Goal: Transaction & Acquisition: Book appointment/travel/reservation

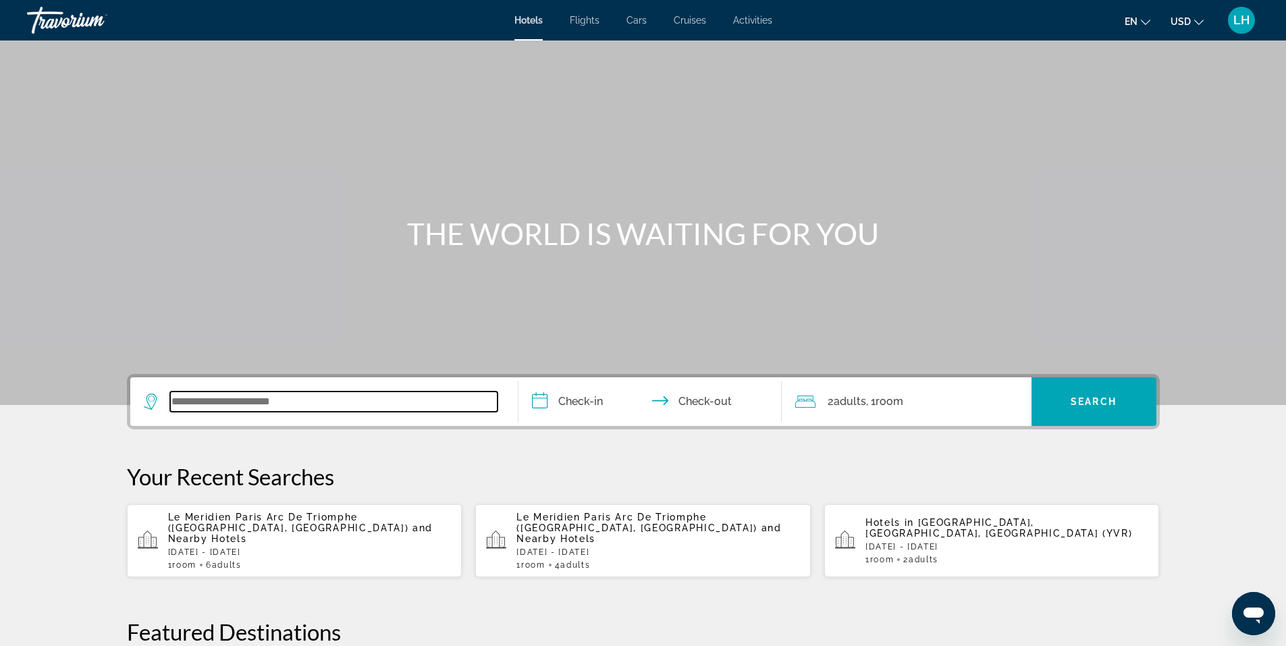
click at [245, 401] on input "Search widget" at bounding box center [333, 402] width 327 height 20
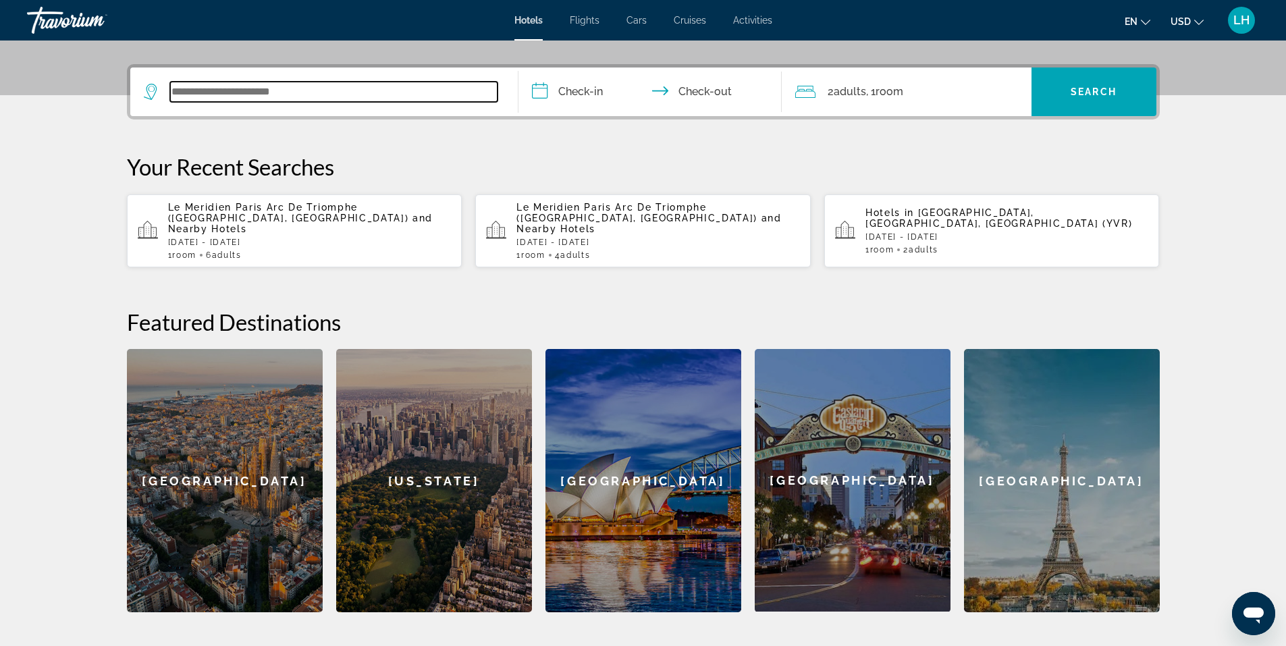
scroll to position [330, 0]
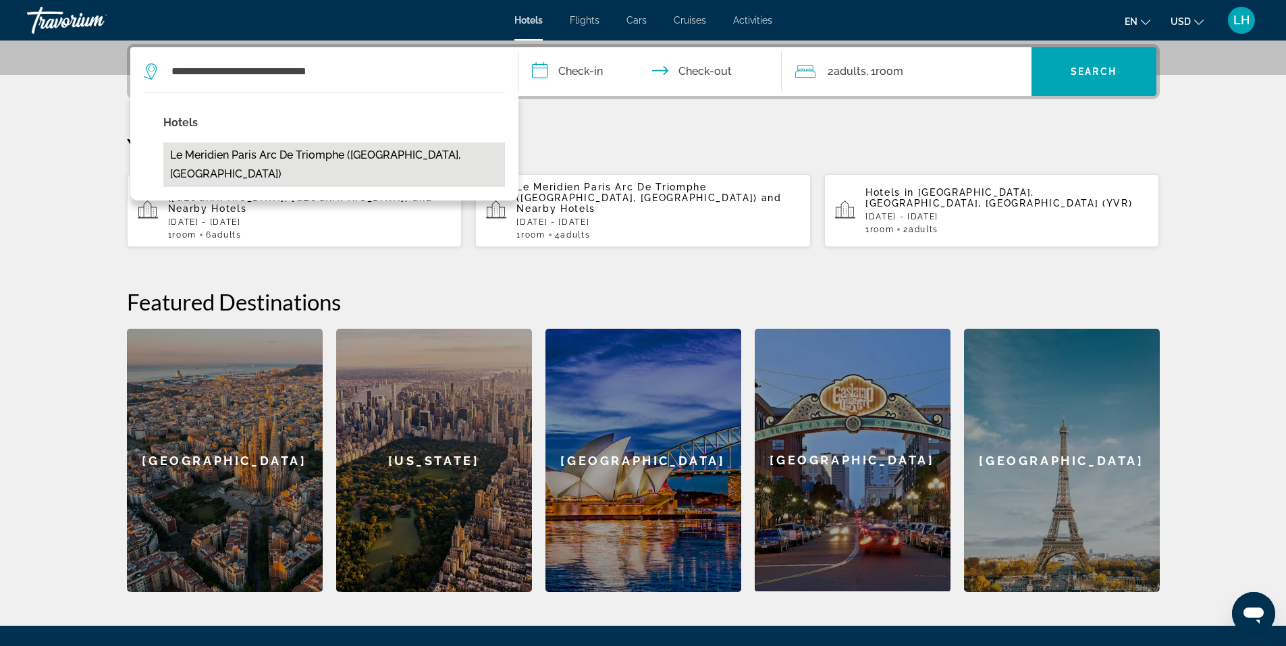
click at [338, 156] on button "Le Meridien Paris Arc De Triomphe ([GEOGRAPHIC_DATA], [GEOGRAPHIC_DATA])" at bounding box center [334, 164] width 342 height 45
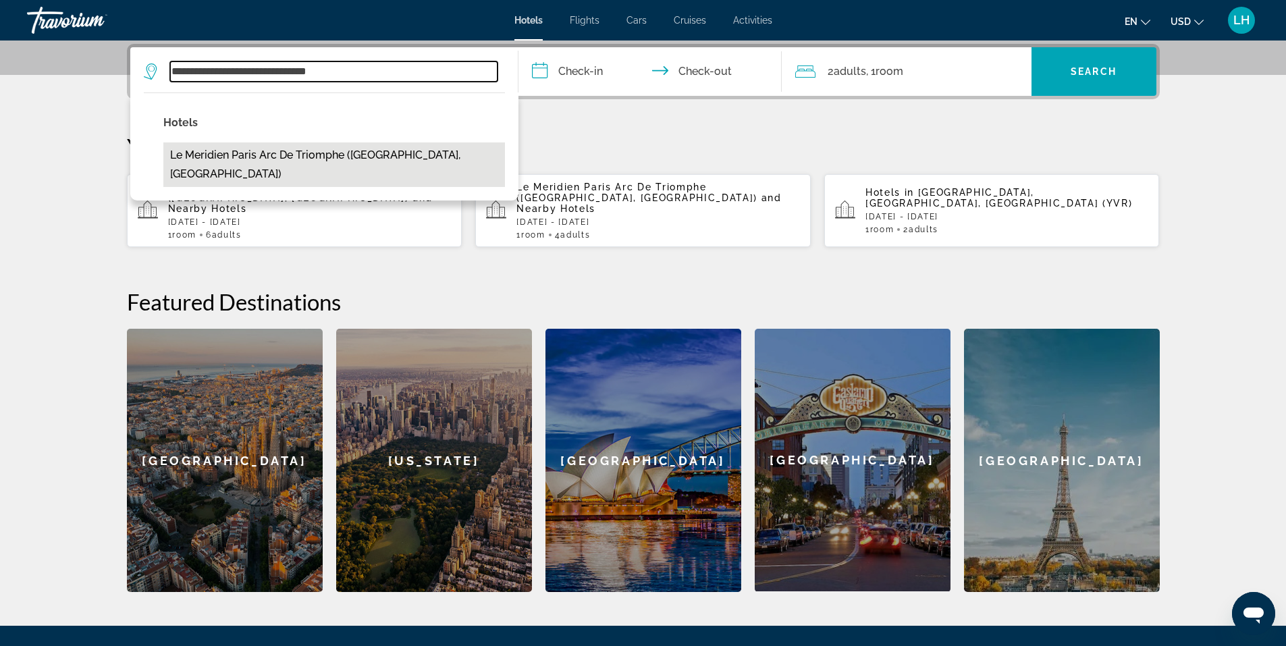
type input "**********"
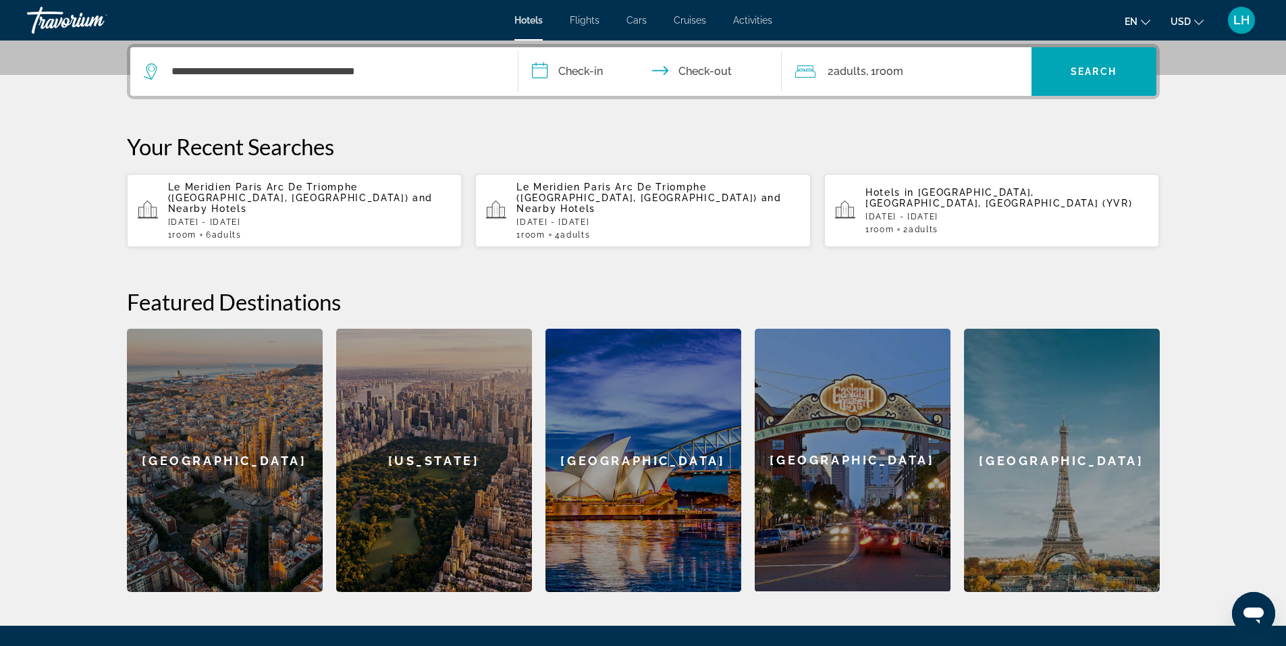
click at [604, 70] on input "**********" at bounding box center [652, 73] width 269 height 53
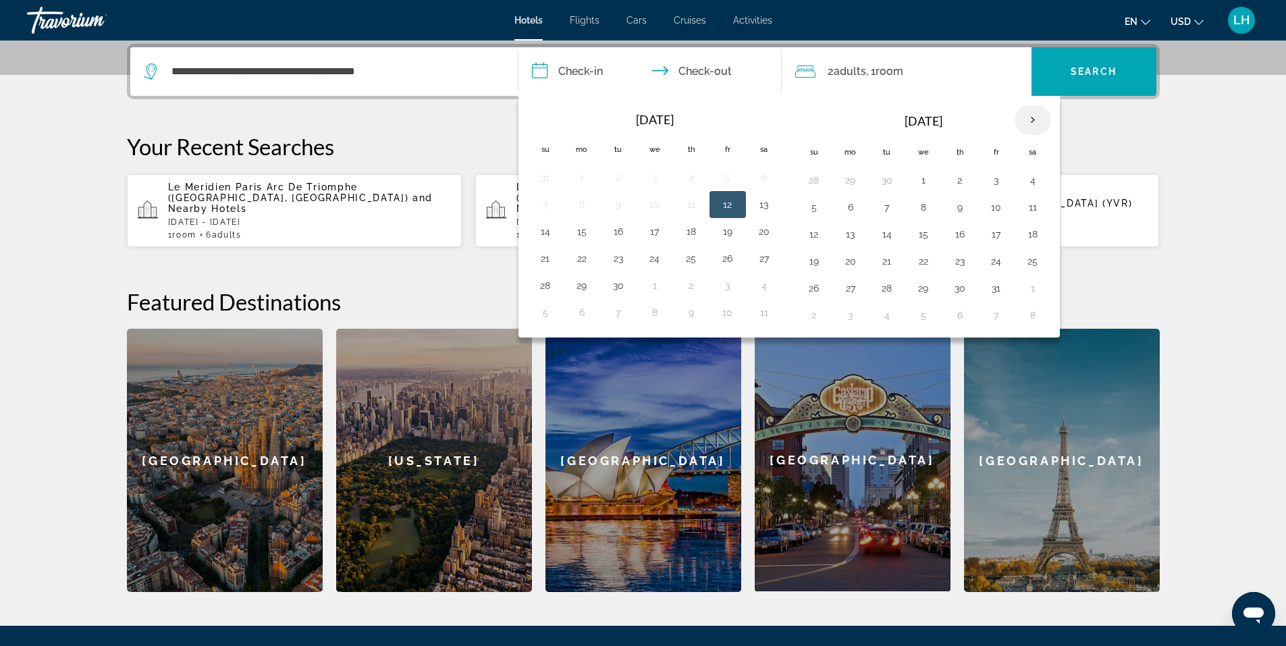
click at [1040, 119] on th "Next month" at bounding box center [1033, 120] width 36 height 30
click at [962, 288] on button "27" at bounding box center [960, 288] width 22 height 19
click at [812, 316] on button "30" at bounding box center [814, 315] width 22 height 19
type input "**********"
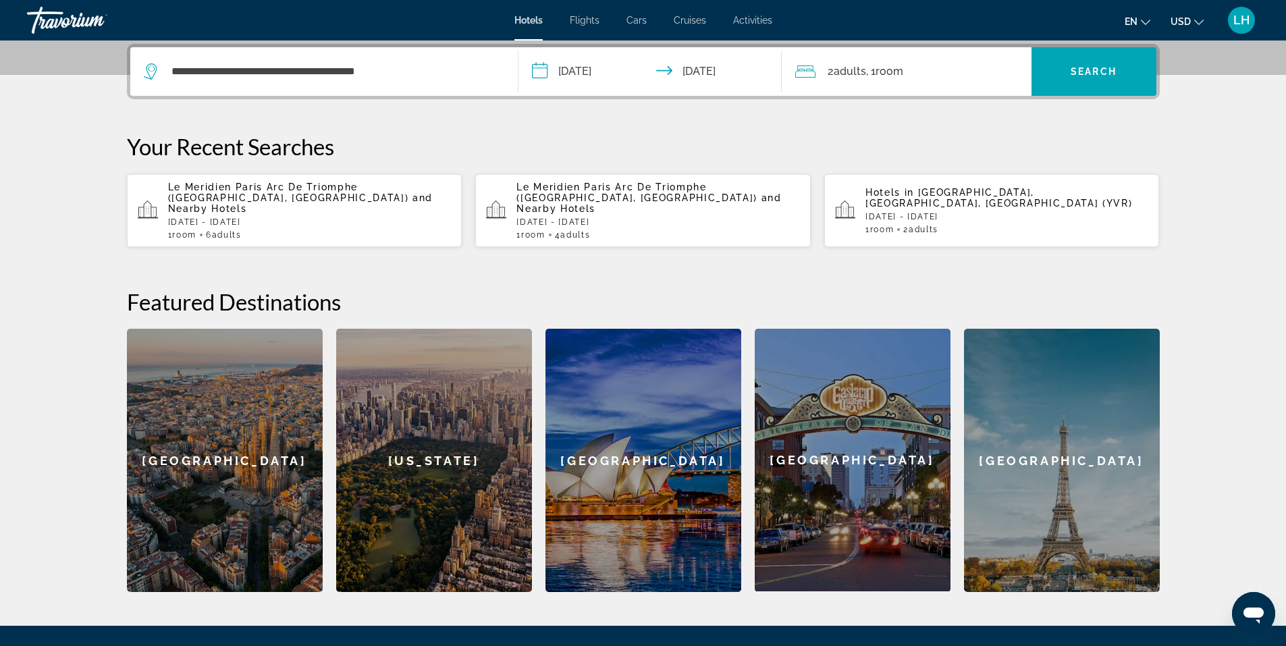
click at [880, 68] on span "Room" at bounding box center [890, 71] width 28 height 13
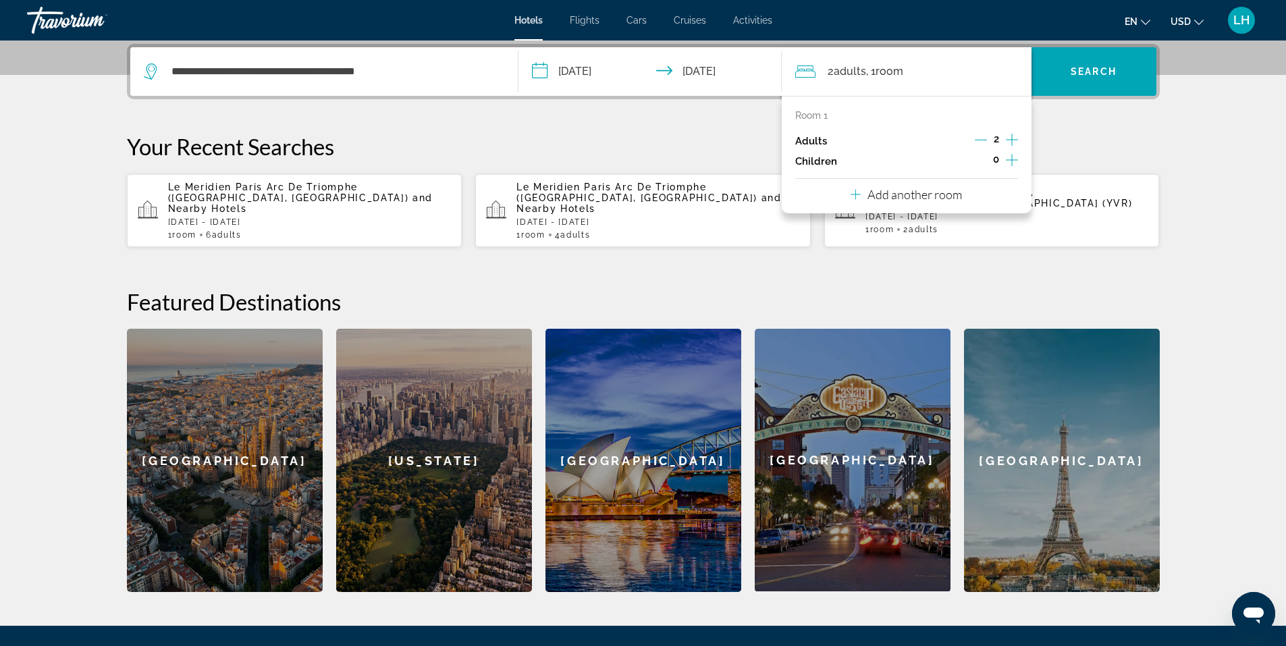
click at [1014, 139] on icon "Increment adults" at bounding box center [1012, 140] width 12 height 16
click at [1013, 138] on icon "Increment adults" at bounding box center [1012, 140] width 12 height 16
click at [1092, 70] on span "Search" at bounding box center [1094, 71] width 46 height 11
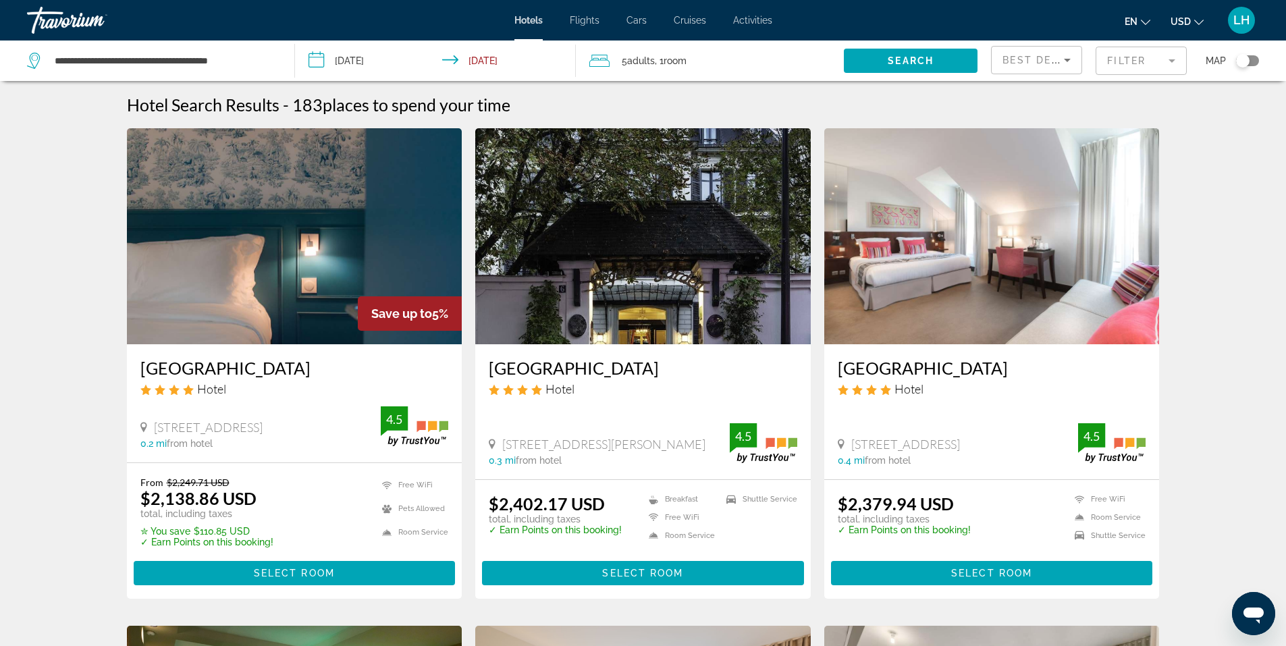
click at [988, 259] on img "Main content" at bounding box center [992, 236] width 336 height 216
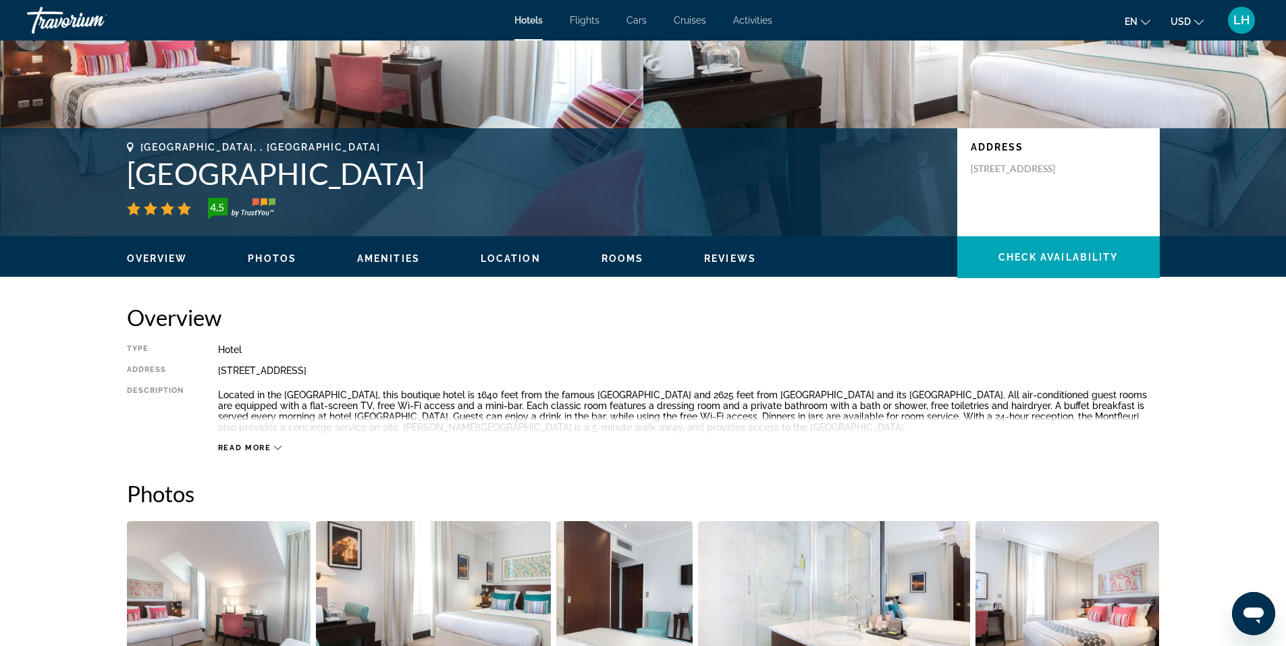
scroll to position [203, 0]
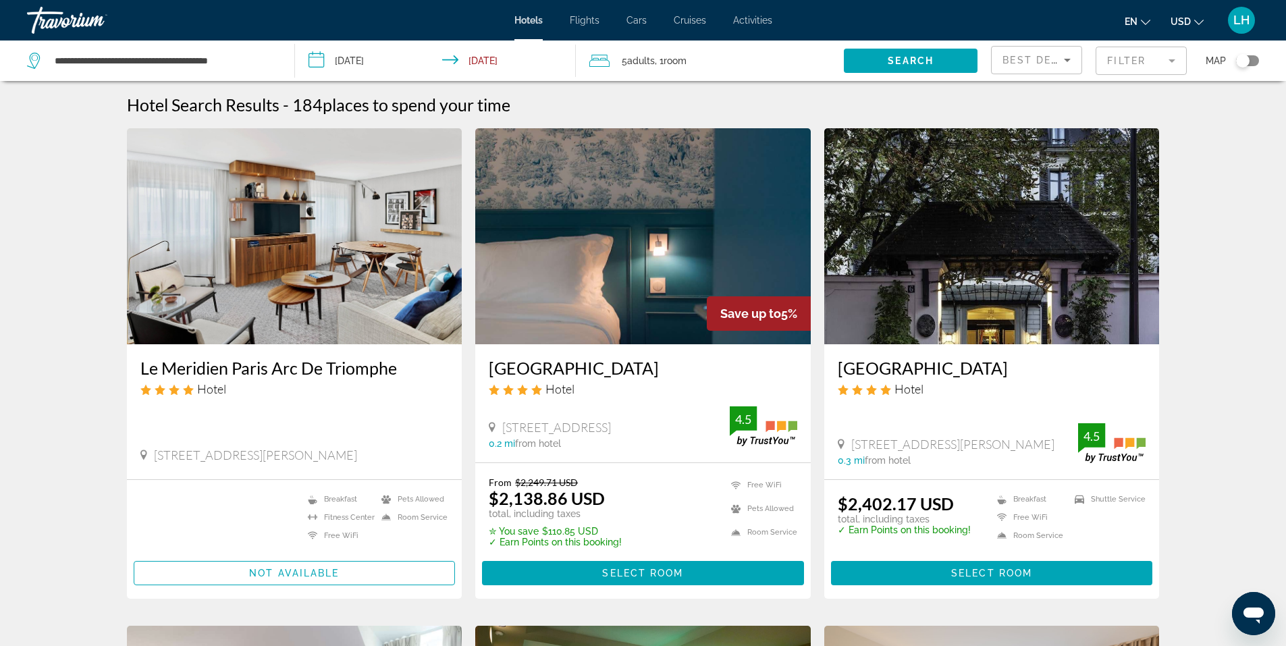
click at [1177, 59] on mat-form-field "Filter" at bounding box center [1141, 61] width 91 height 28
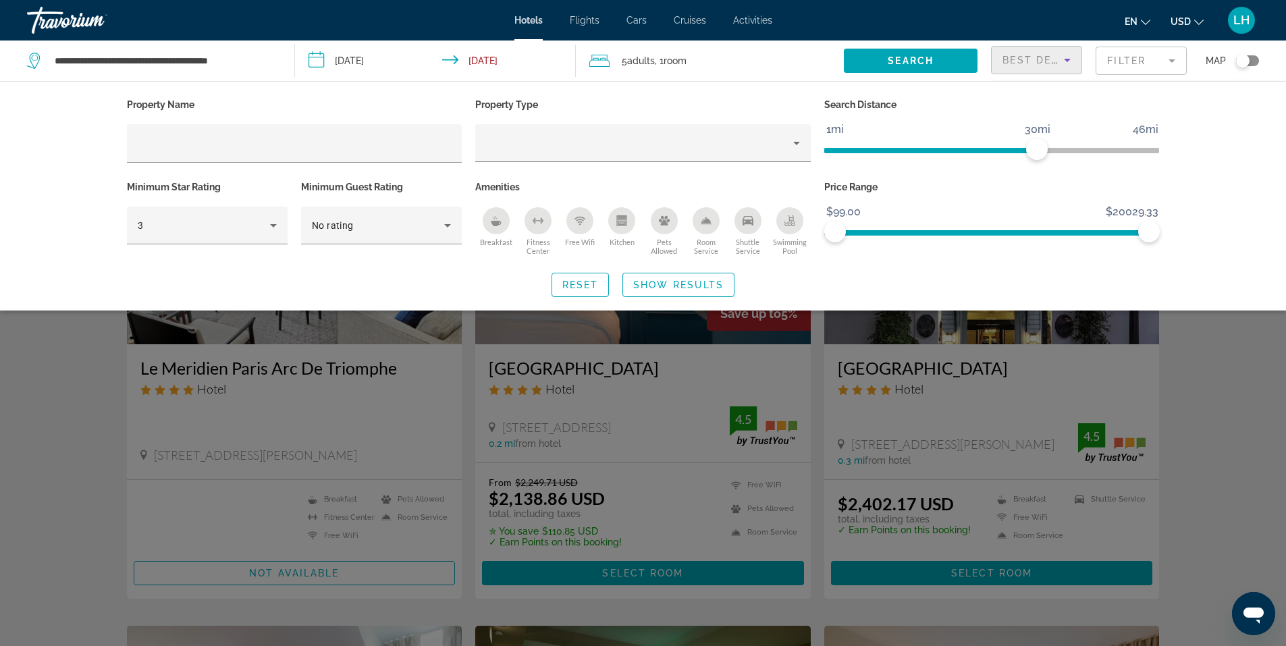
click at [1061, 60] on icon "Sort by" at bounding box center [1067, 60] width 16 height 16
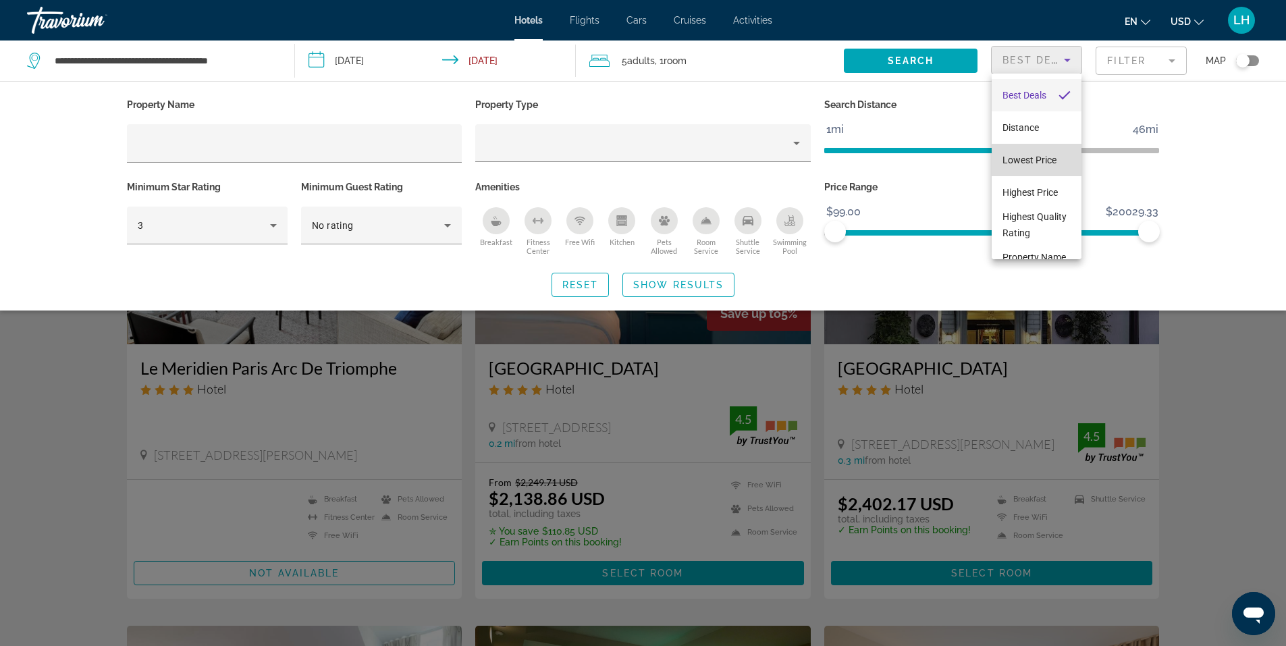
click at [1038, 163] on span "Lowest Price" at bounding box center [1030, 160] width 54 height 11
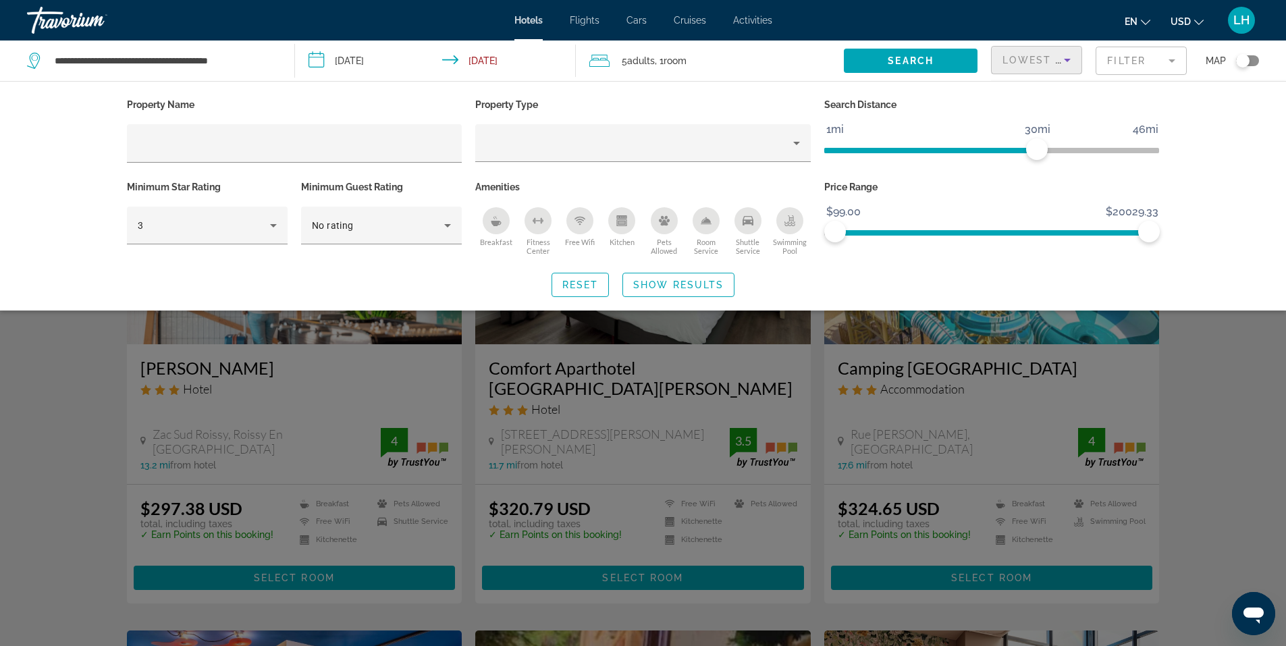
click at [1243, 404] on div "Search widget" at bounding box center [643, 425] width 1286 height 444
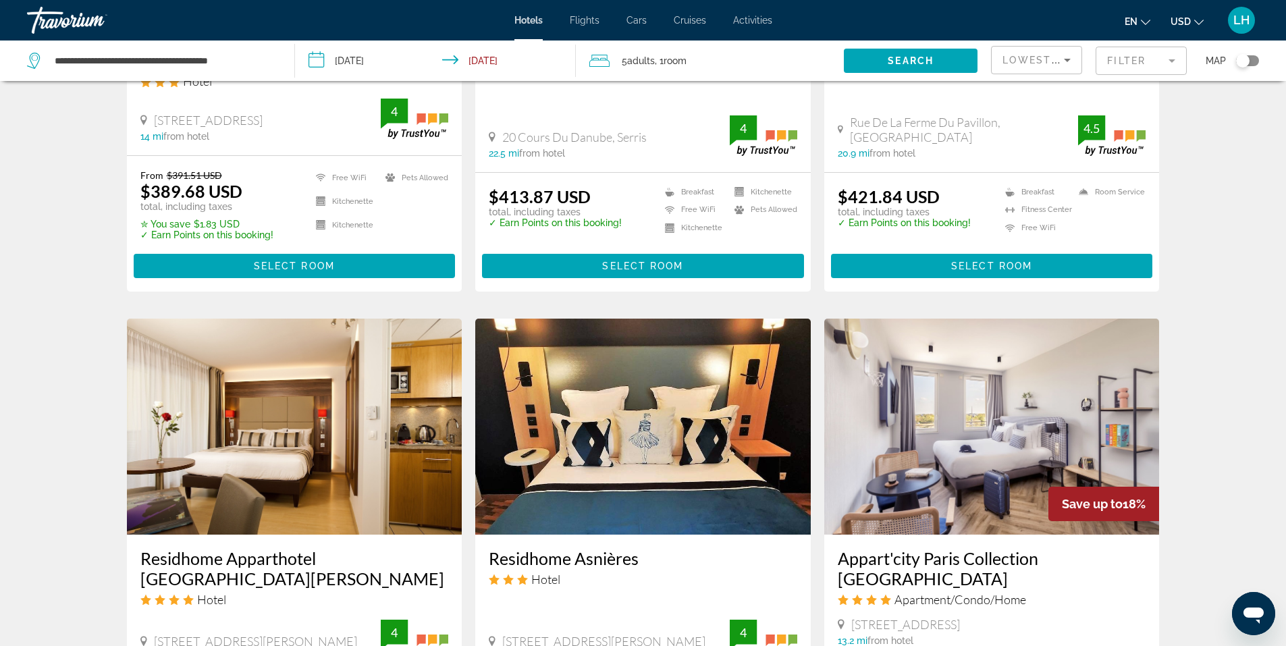
scroll to position [1418, 0]
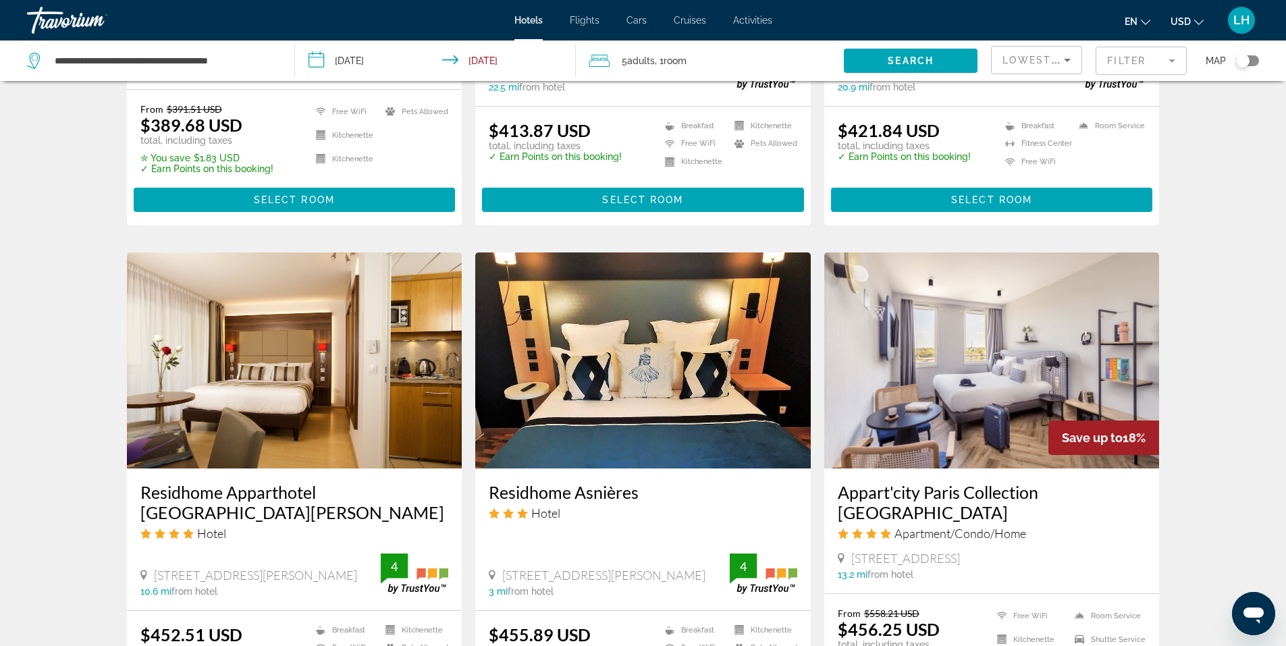
click at [311, 317] on img "Main content" at bounding box center [295, 360] width 336 height 216
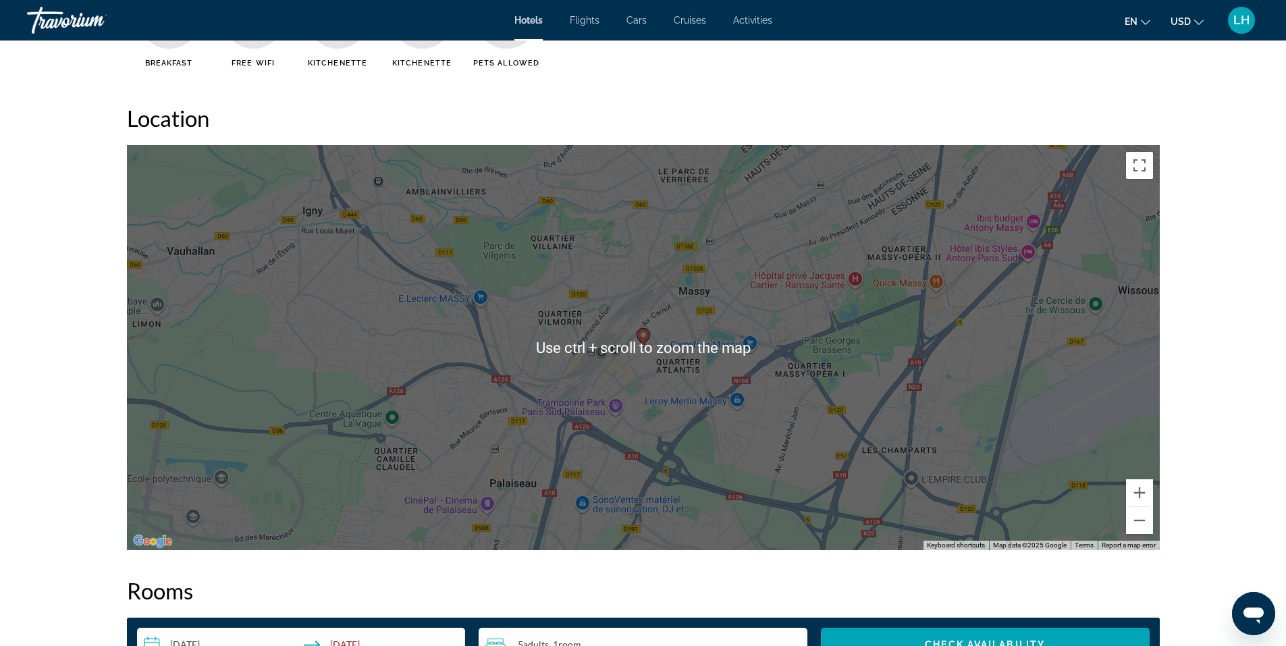
scroll to position [1215, 0]
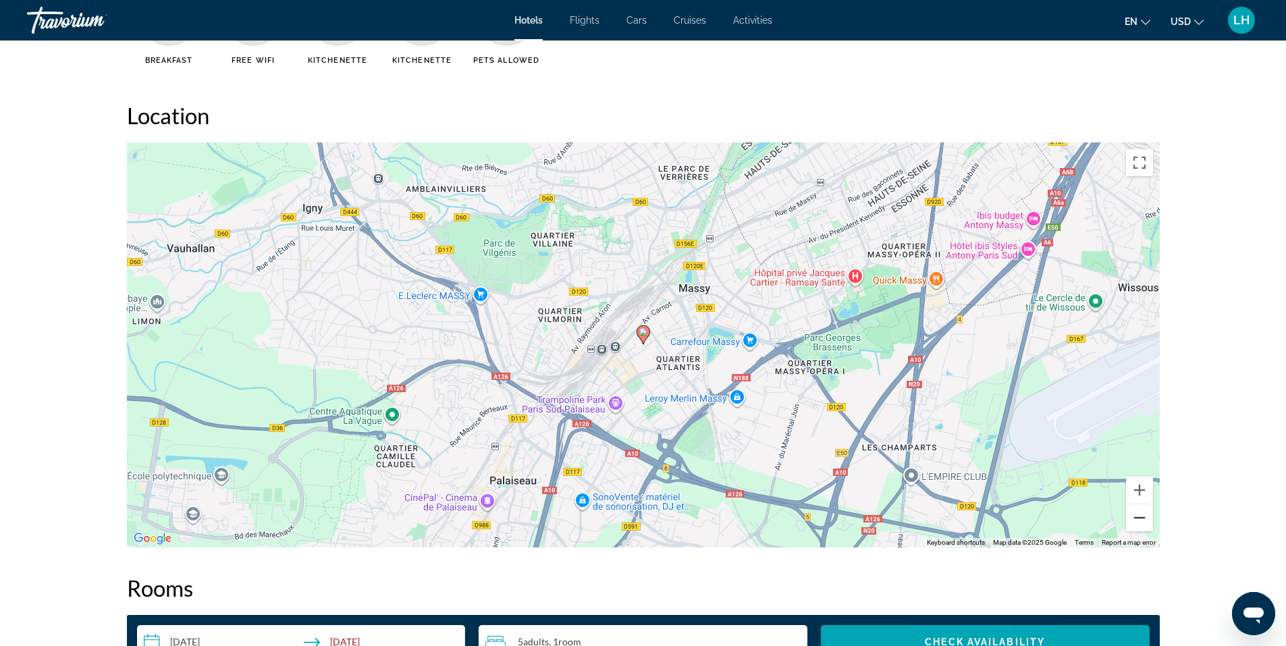
click at [1138, 513] on button "Zoom out" at bounding box center [1139, 517] width 27 height 27
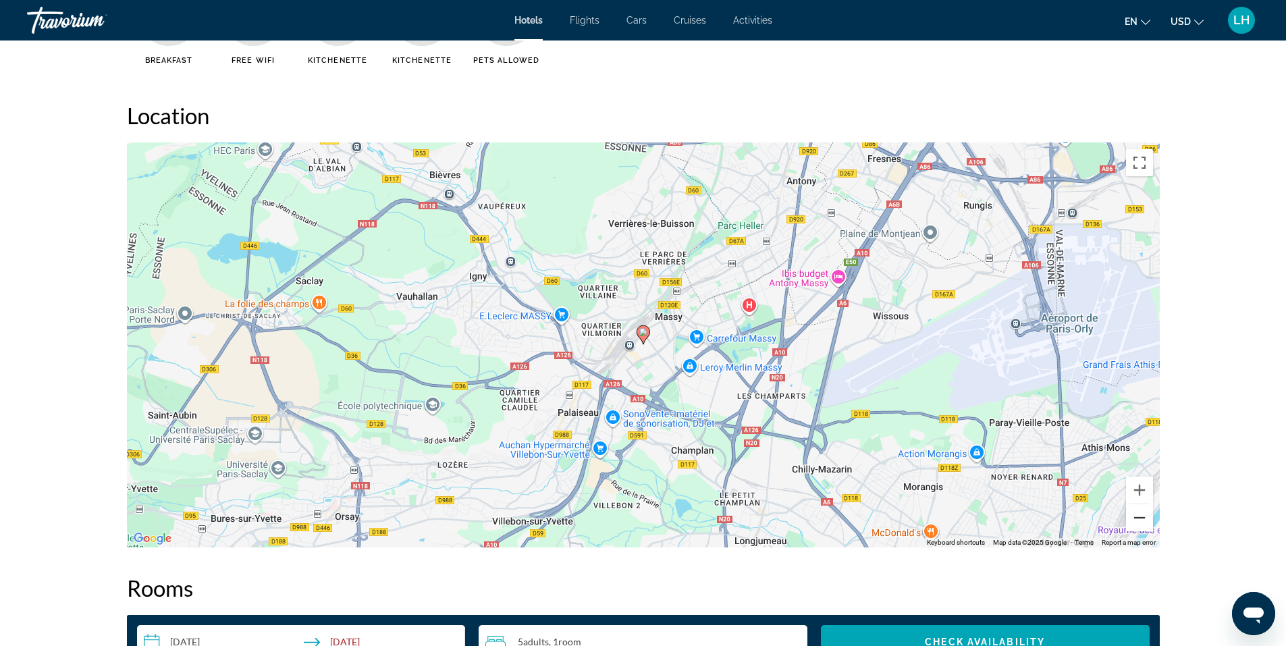
click at [1138, 518] on button "Zoom out" at bounding box center [1139, 517] width 27 height 27
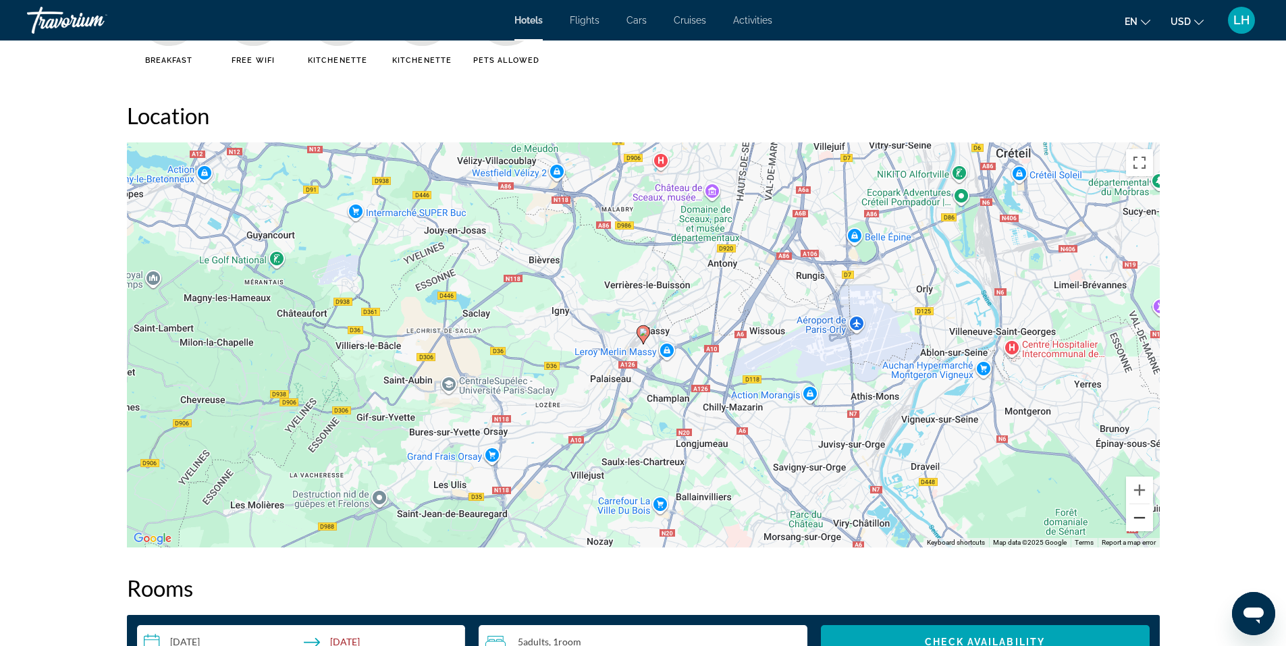
click at [1138, 518] on button "Zoom out" at bounding box center [1139, 517] width 27 height 27
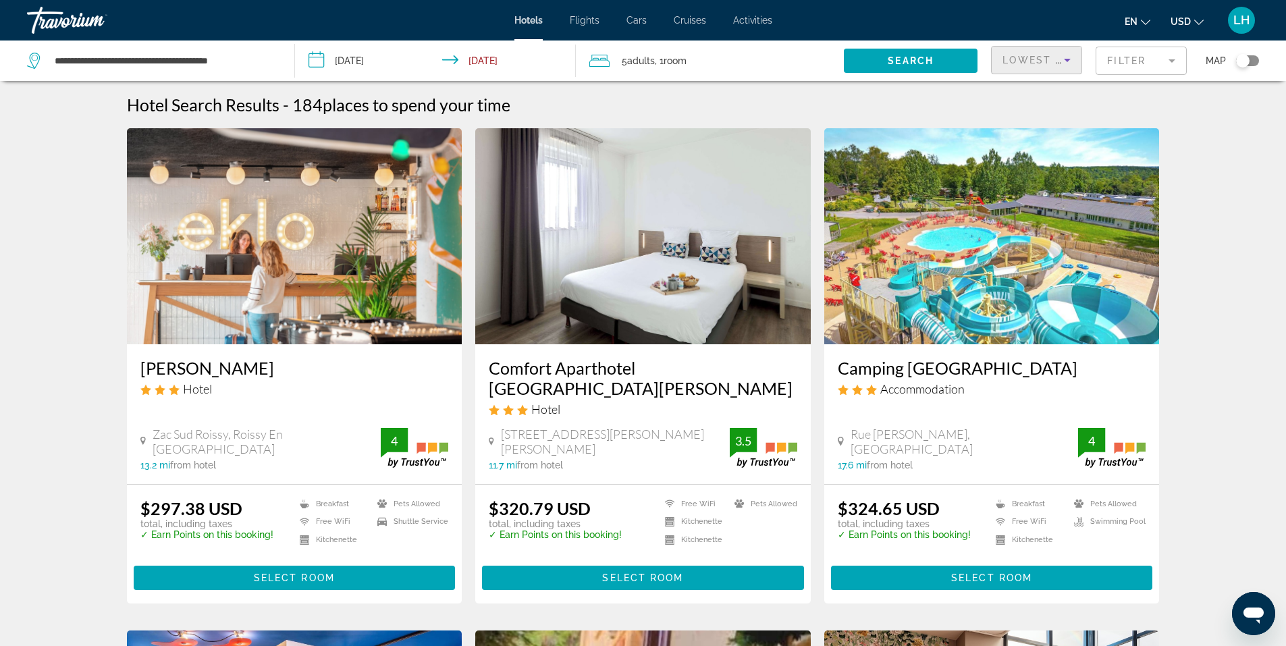
click at [1065, 58] on icon "Sort by" at bounding box center [1067, 60] width 16 height 16
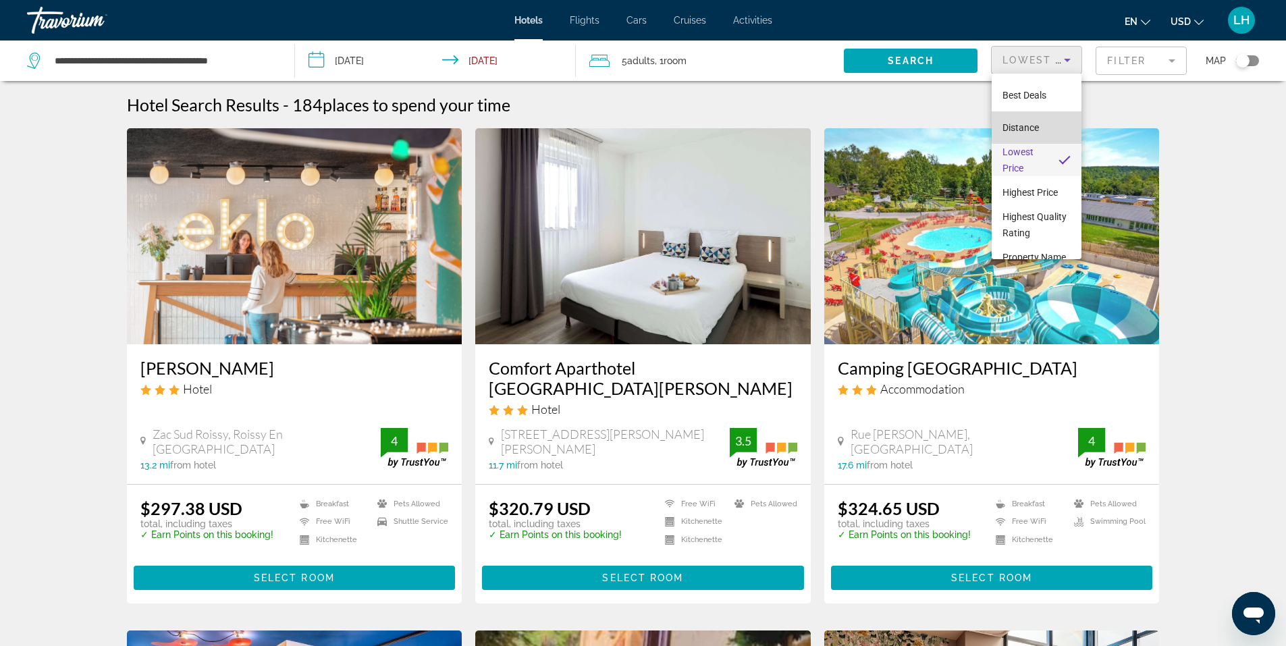
click at [1045, 125] on mat-option "Distance" at bounding box center [1037, 127] width 90 height 32
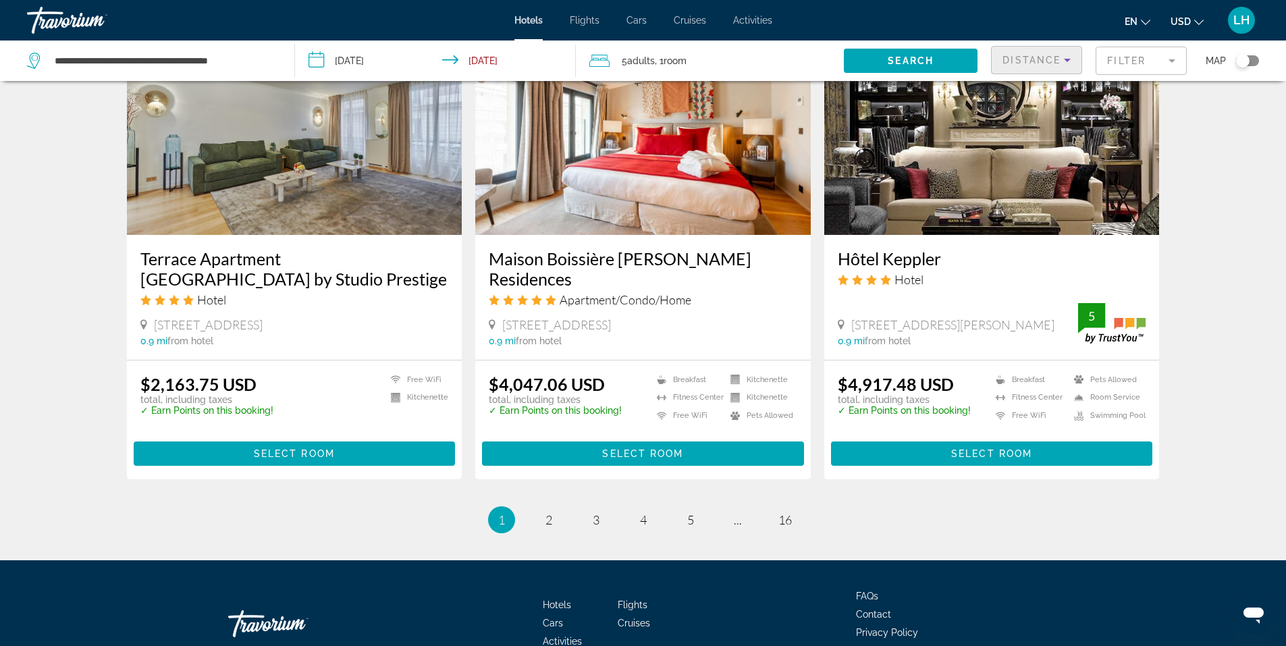
scroll to position [1620, 0]
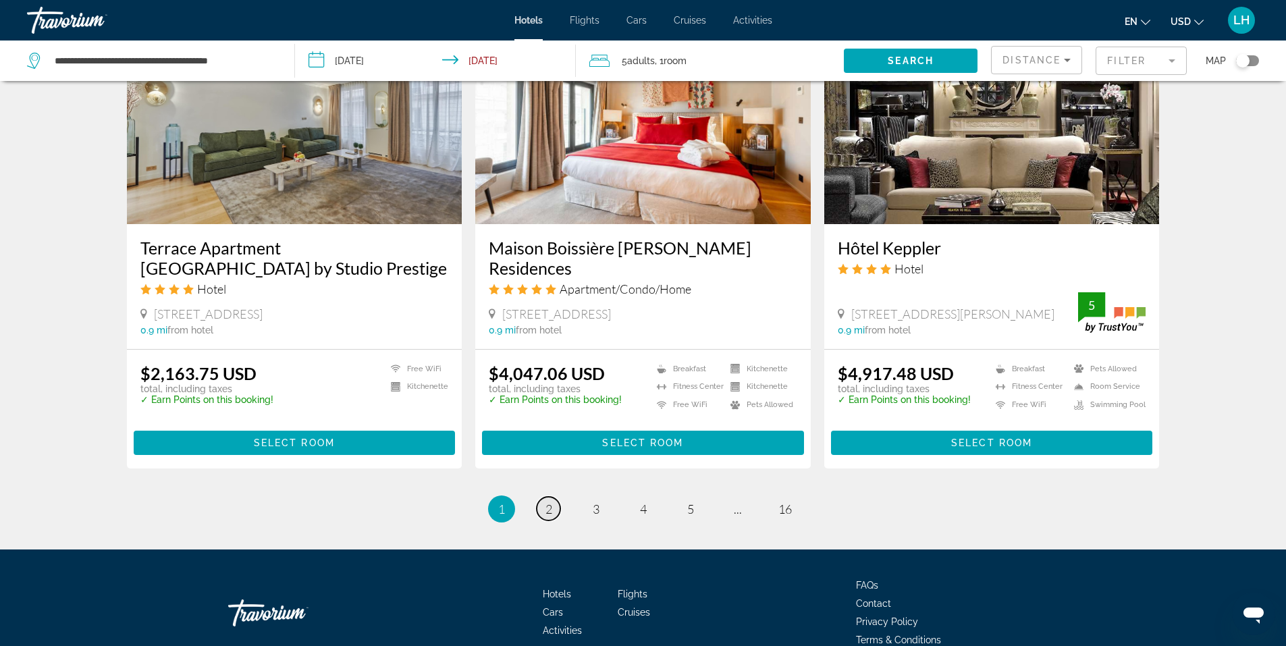
click at [545, 502] on span "2" at bounding box center [548, 509] width 7 height 15
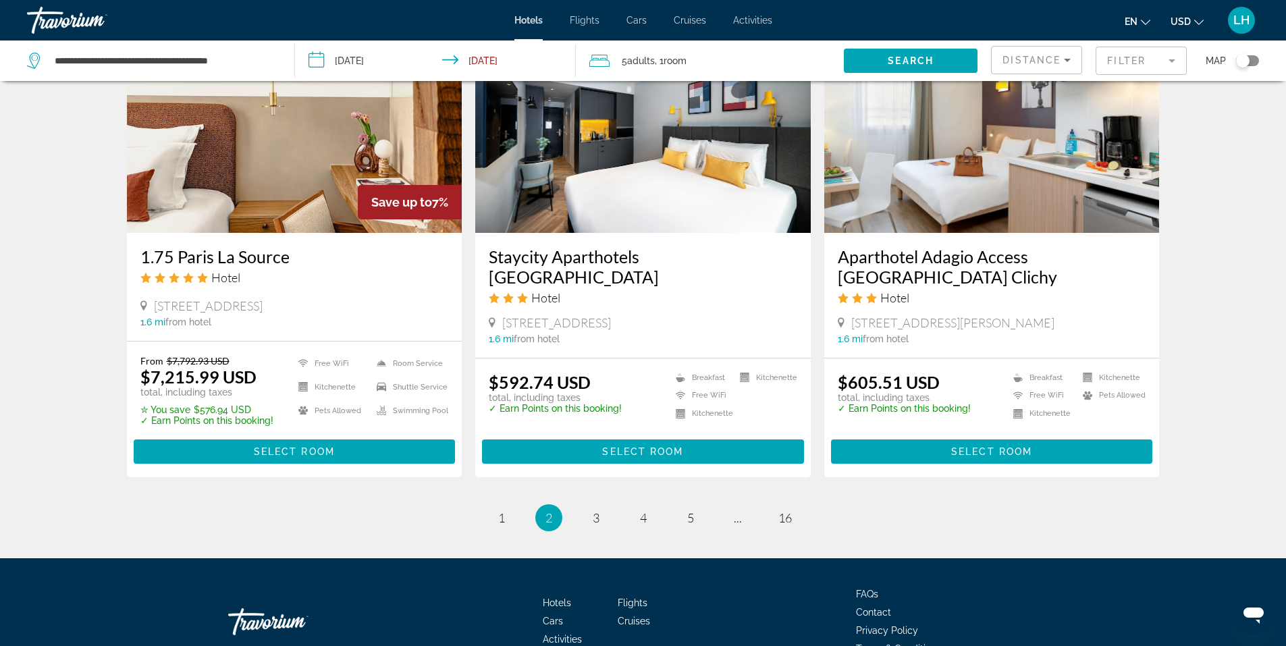
scroll to position [1620, 0]
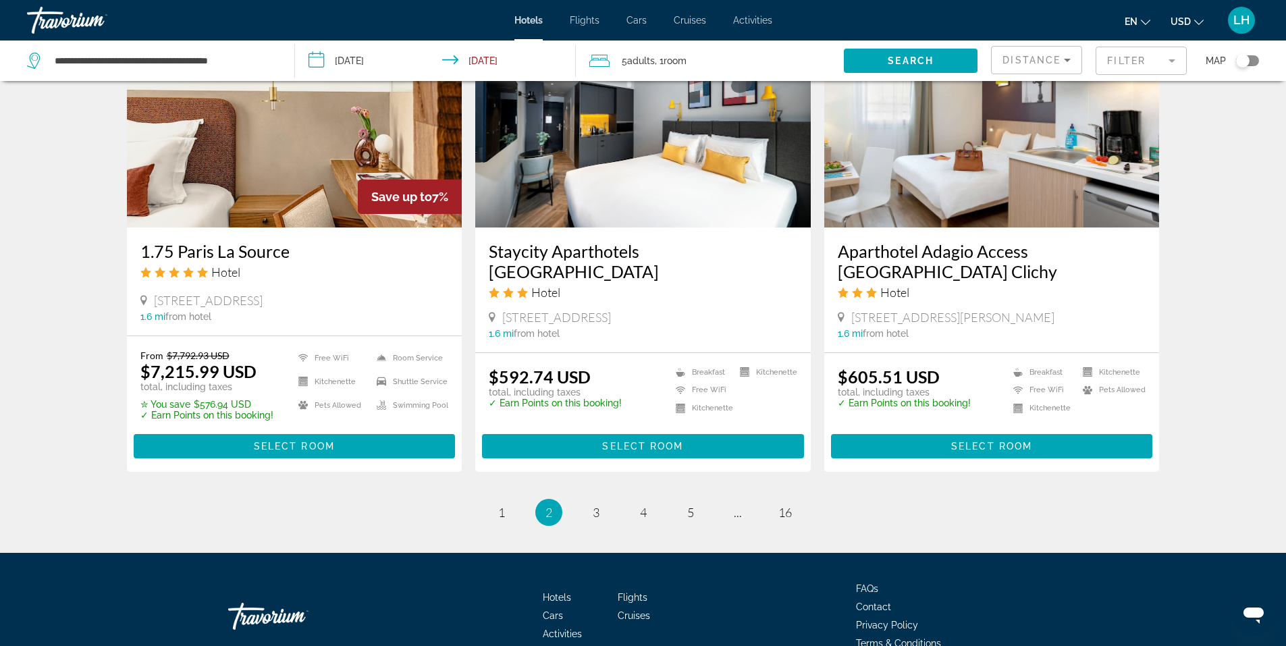
click at [529, 241] on h3 "Staycity Aparthotels Paris La Défense" at bounding box center [643, 261] width 309 height 41
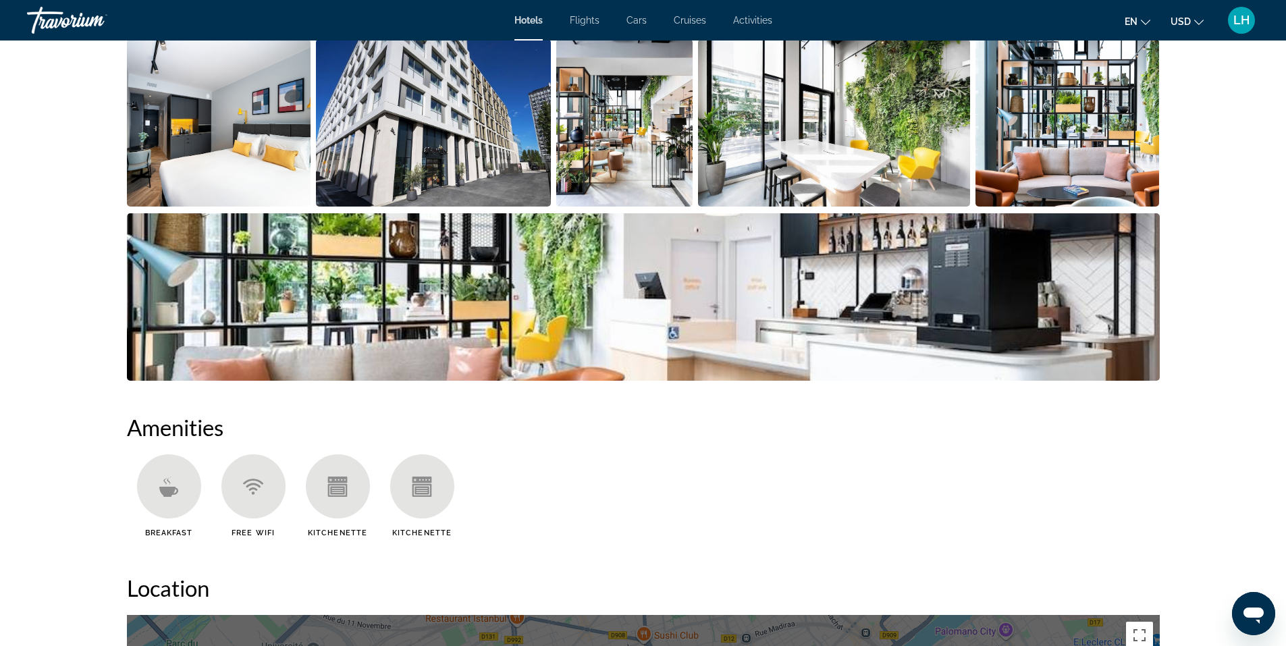
scroll to position [473, 0]
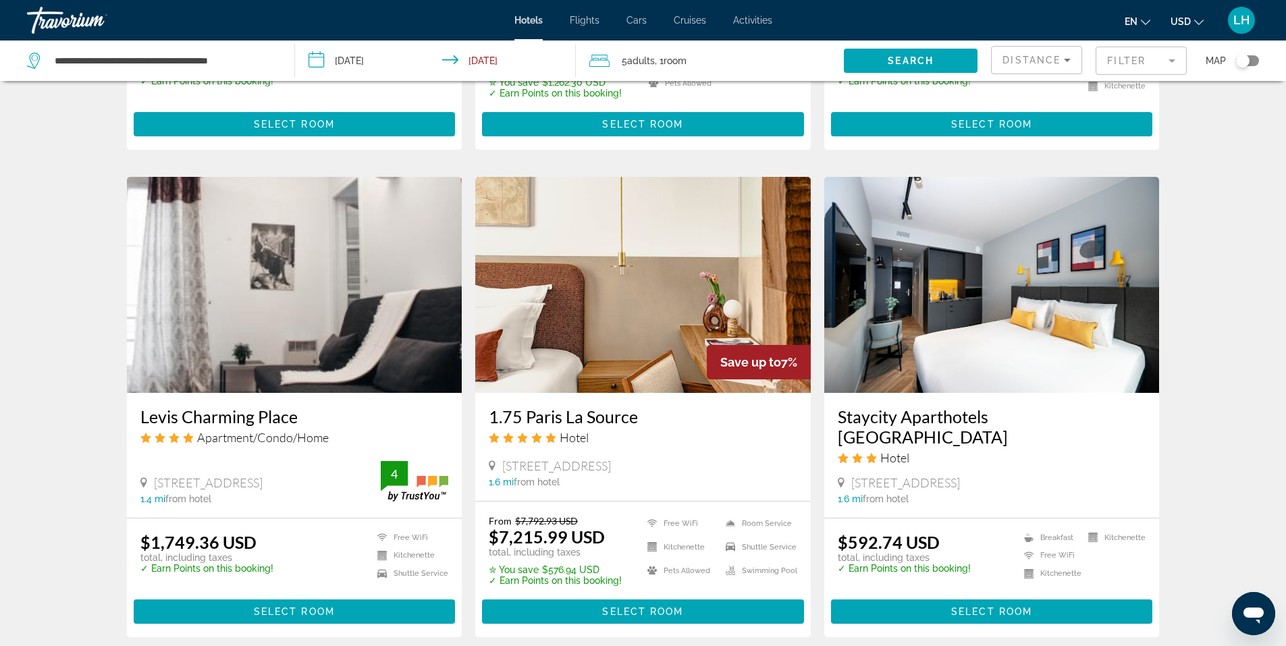
scroll to position [1665, 0]
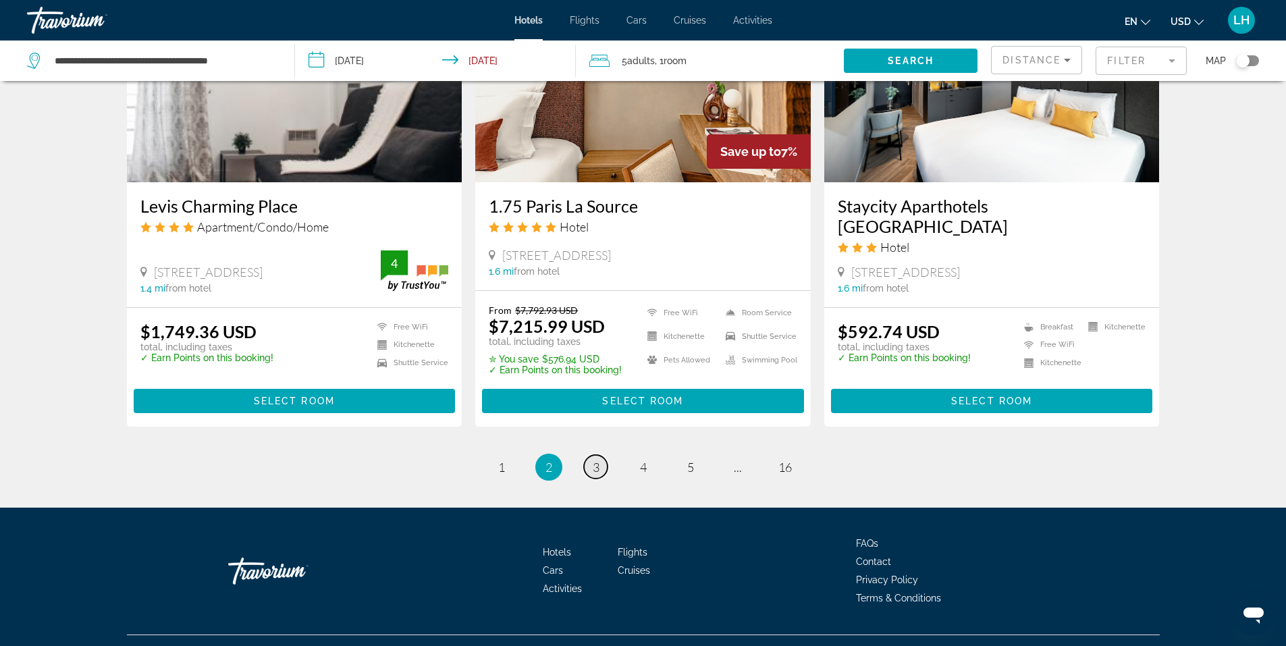
click at [594, 460] on span "3" at bounding box center [596, 467] width 7 height 15
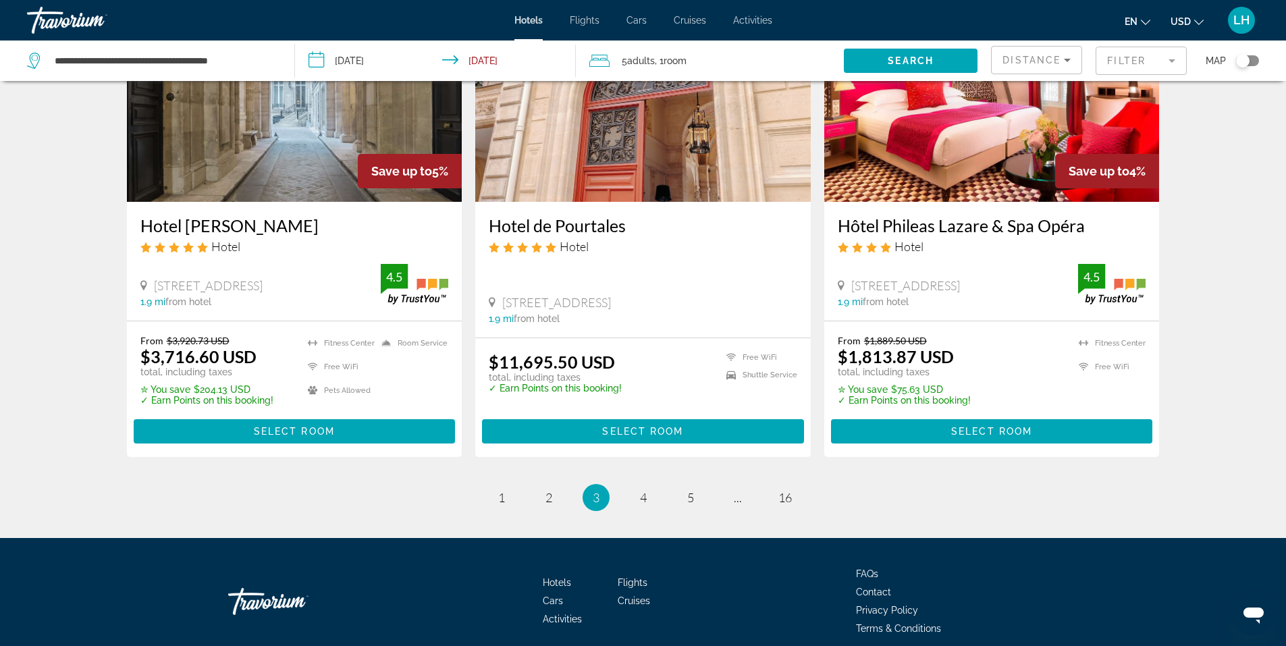
scroll to position [1620, 0]
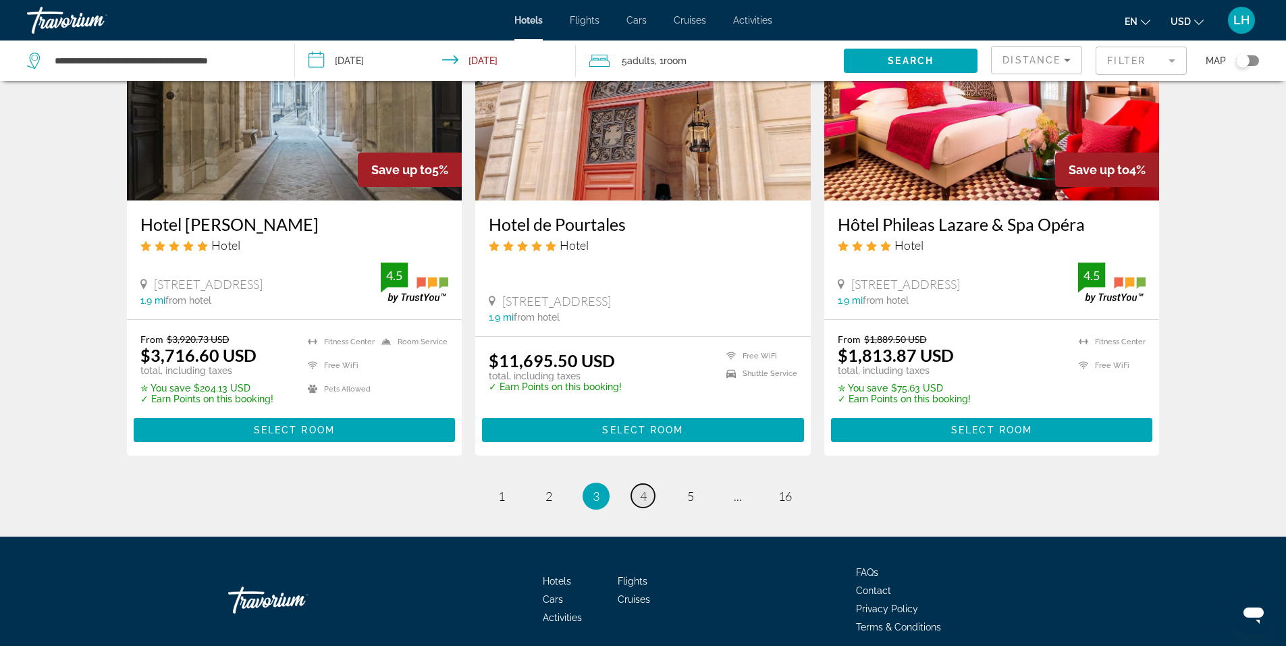
click at [648, 496] on link "page 4" at bounding box center [643, 496] width 24 height 24
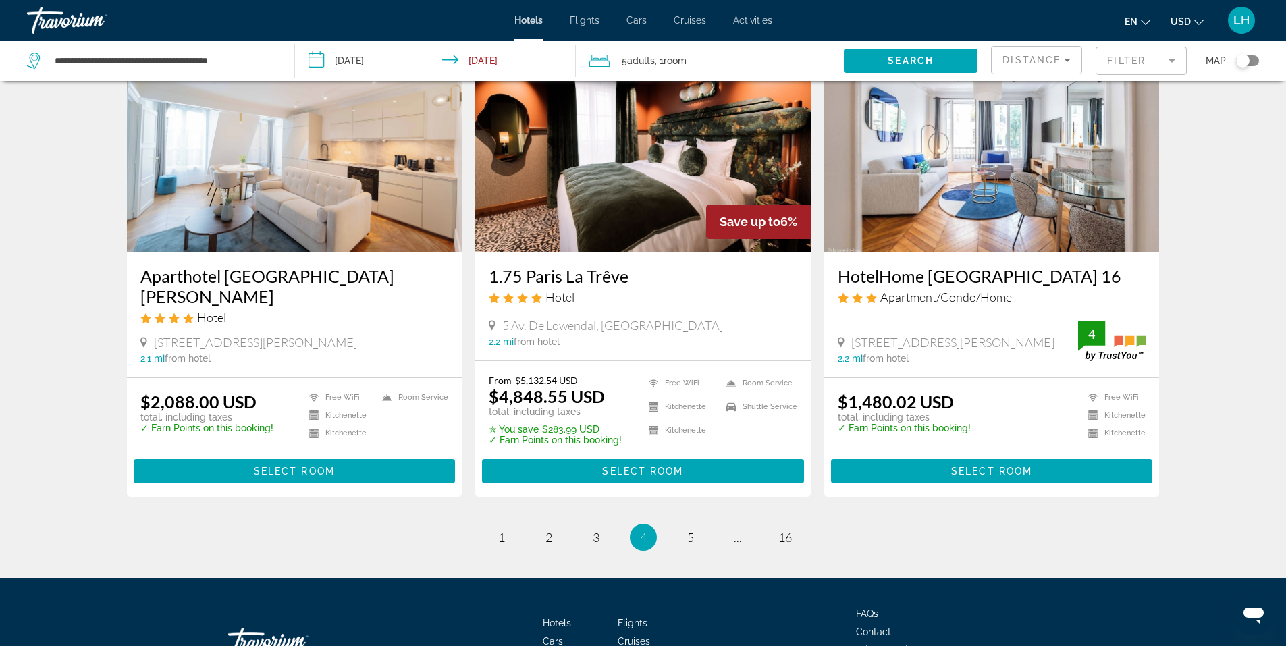
scroll to position [1620, 0]
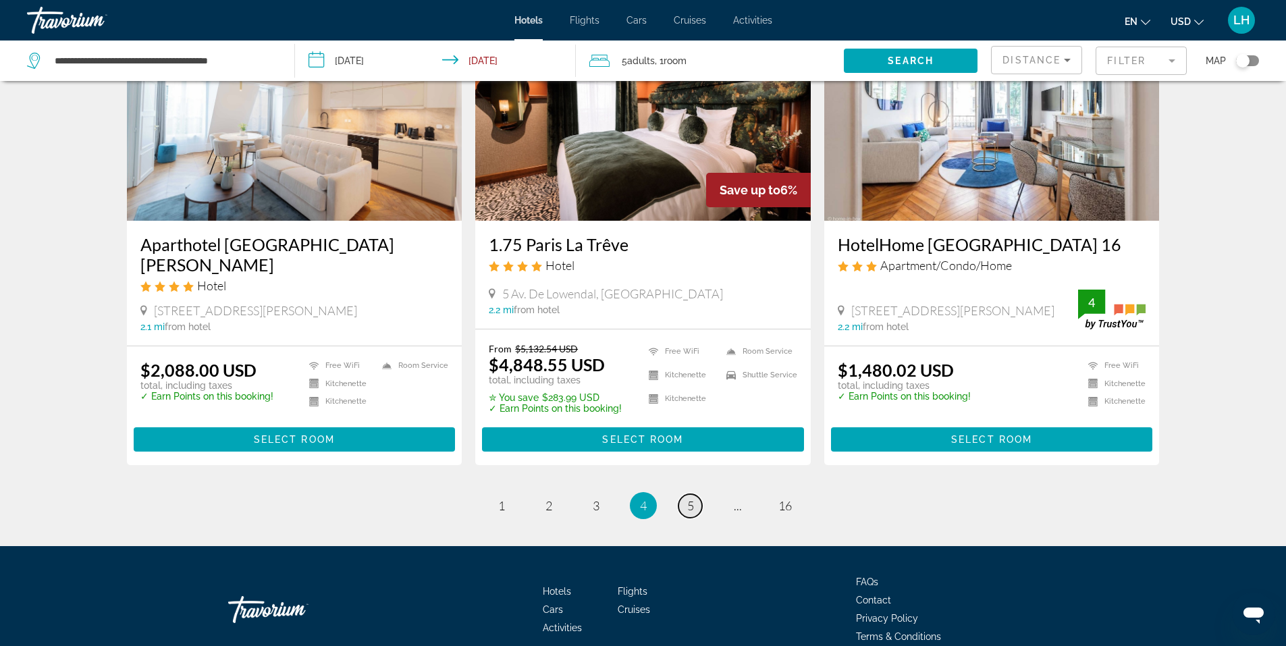
click at [692, 507] on span "5" at bounding box center [690, 505] width 7 height 15
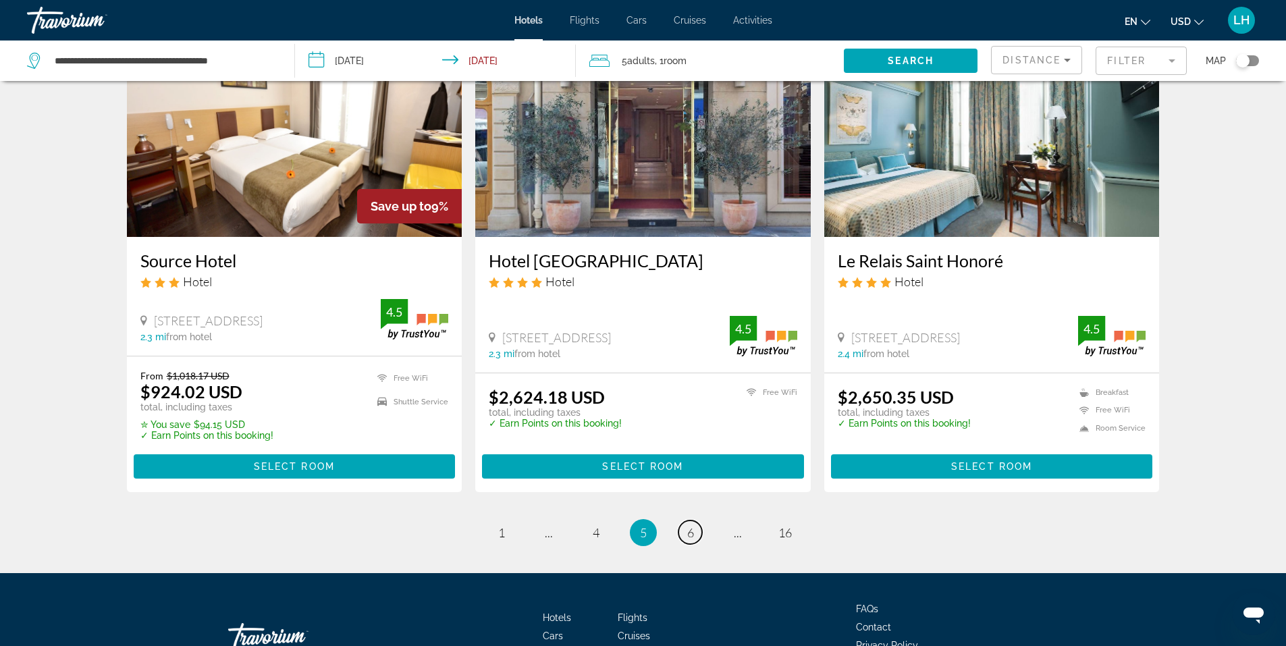
scroll to position [1672, 0]
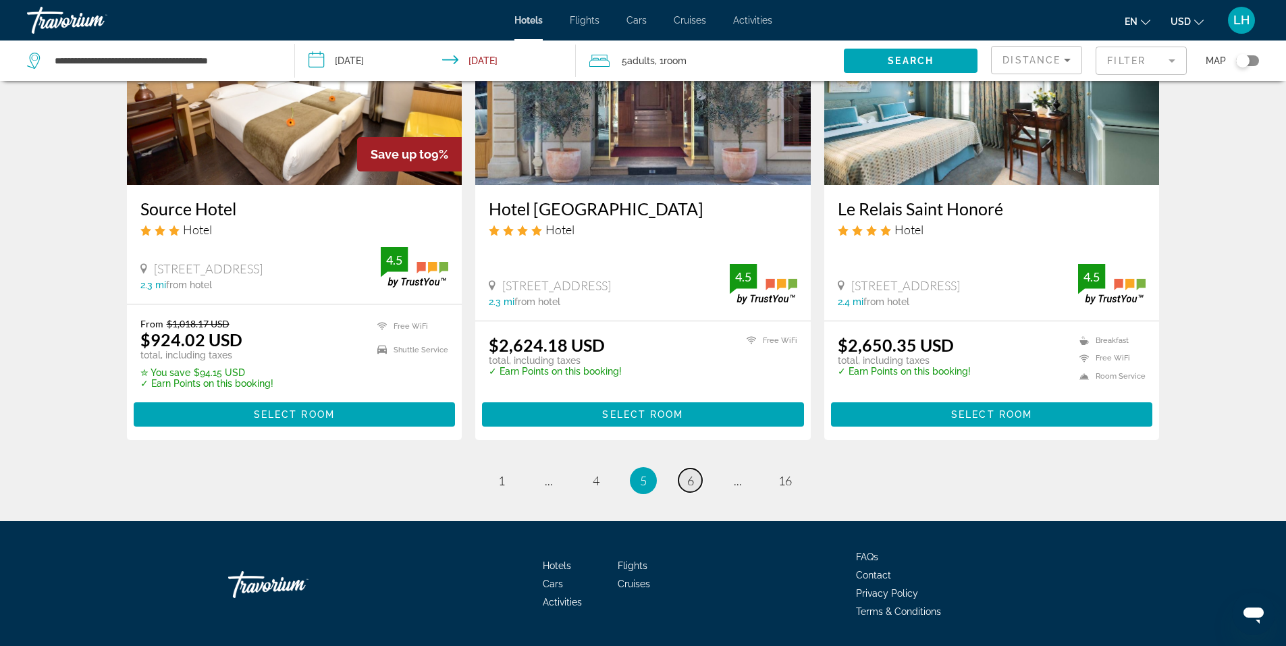
click at [689, 473] on span "6" at bounding box center [690, 480] width 7 height 15
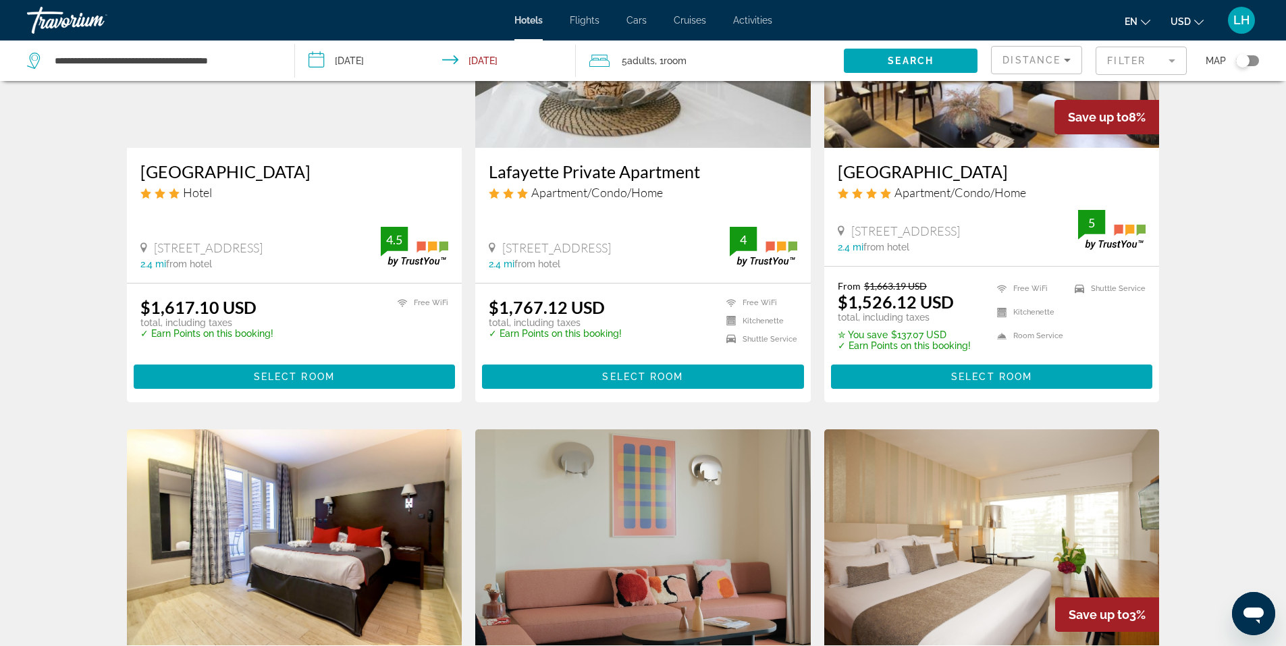
scroll to position [203, 0]
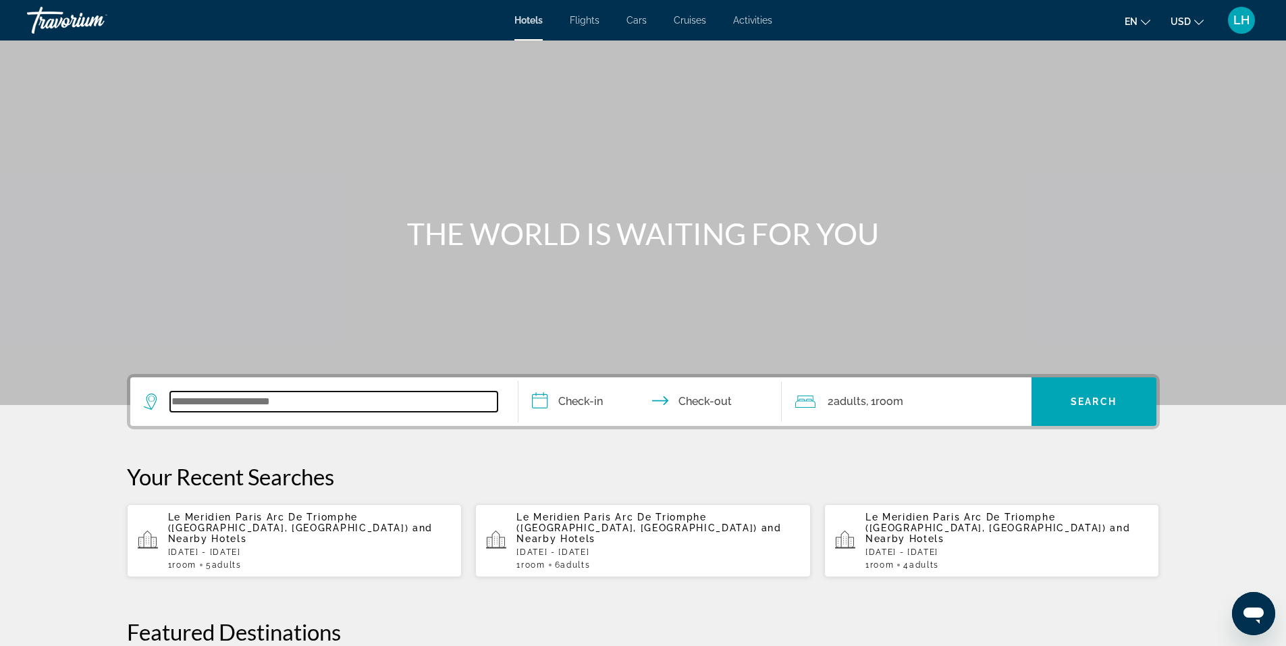
click at [213, 404] on input "Search widget" at bounding box center [333, 402] width 327 height 20
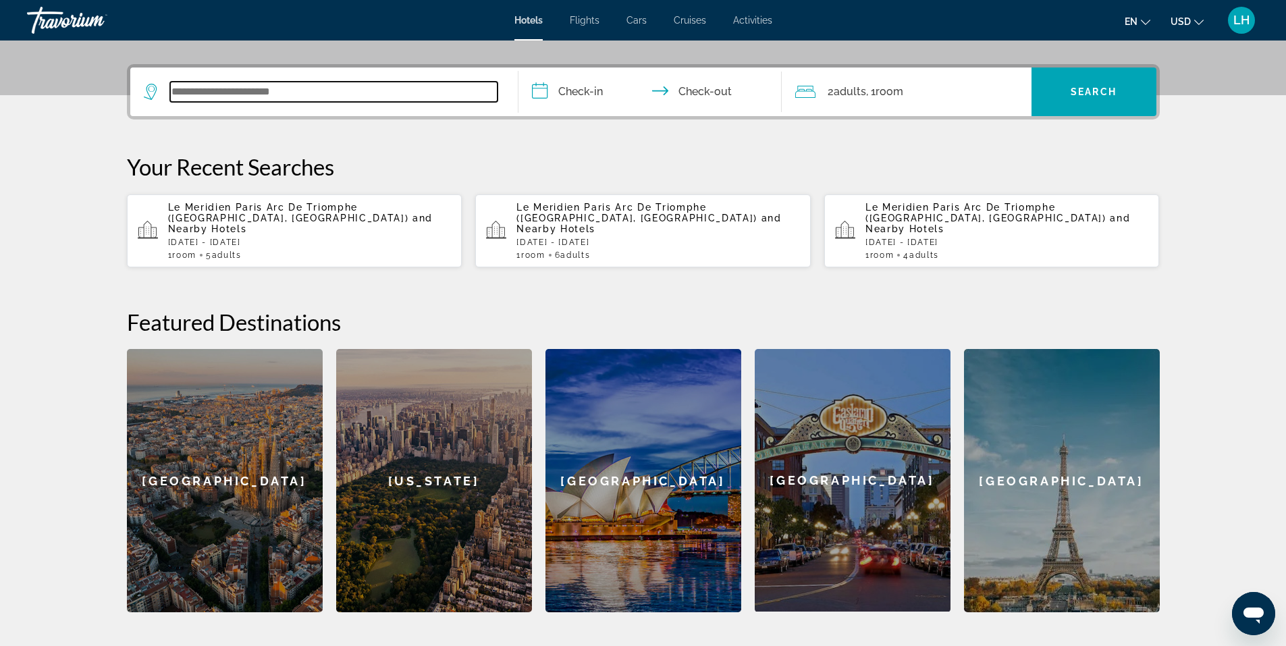
scroll to position [330, 0]
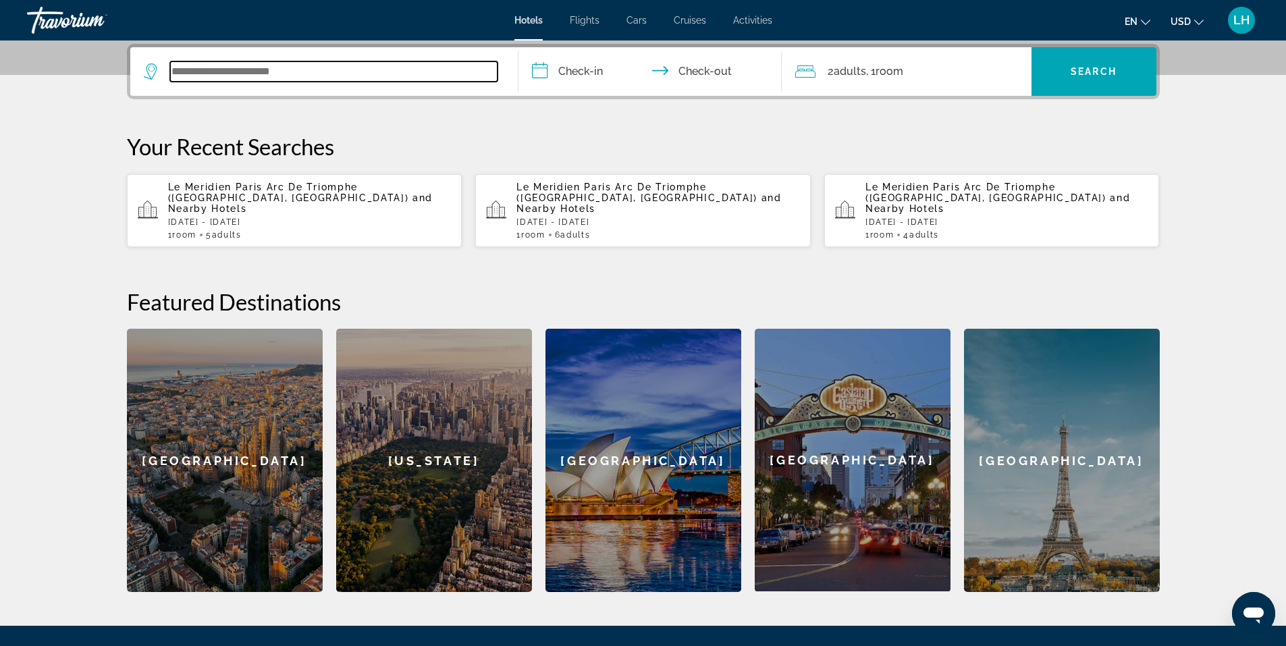
paste input "**********"
type input "**********"
drag, startPoint x: 225, startPoint y: 64, endPoint x: 266, endPoint y: 230, distance: 171.1
click at [266, 230] on app-hotels-recent-search "Le Meridien Paris Arc De Triomphe (Paris, FR) and Nearby Hotels Thu, 27 Nov - S…" at bounding box center [295, 210] width 336 height 73
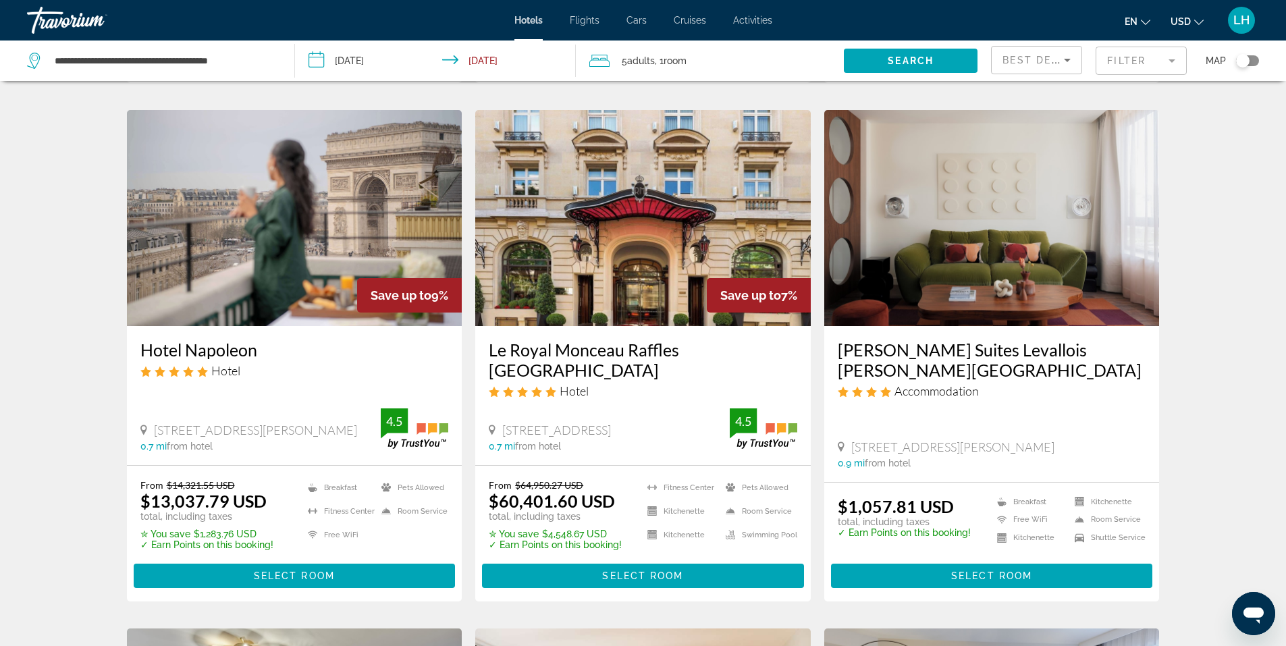
scroll to position [1013, 0]
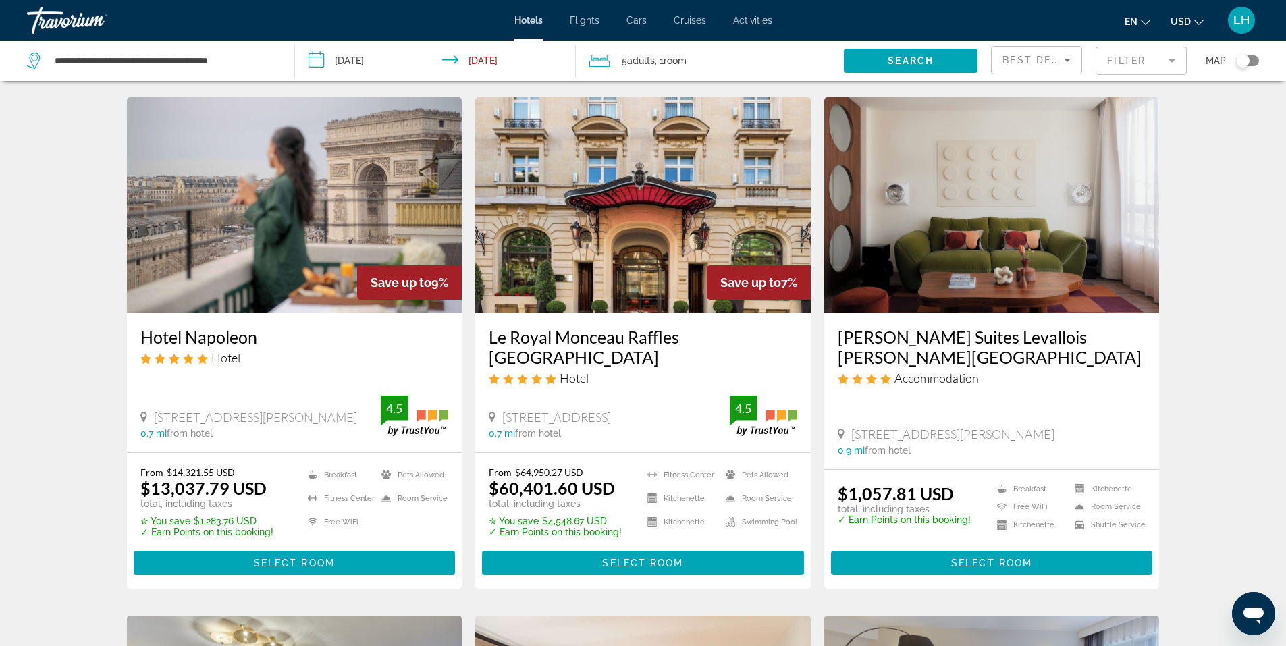
click at [1198, 20] on icon "Change currency" at bounding box center [1198, 22] width 9 height 9
click at [1173, 89] on button "CAD (Can$)" at bounding box center [1160, 89] width 67 height 18
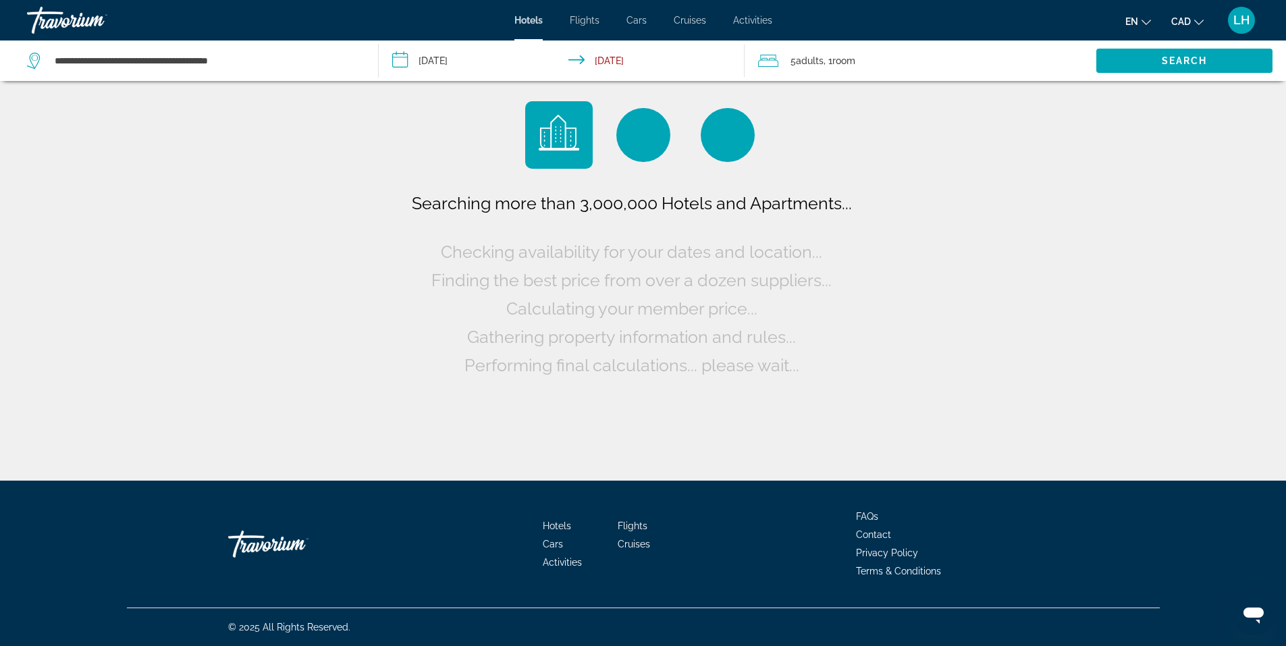
scroll to position [0, 0]
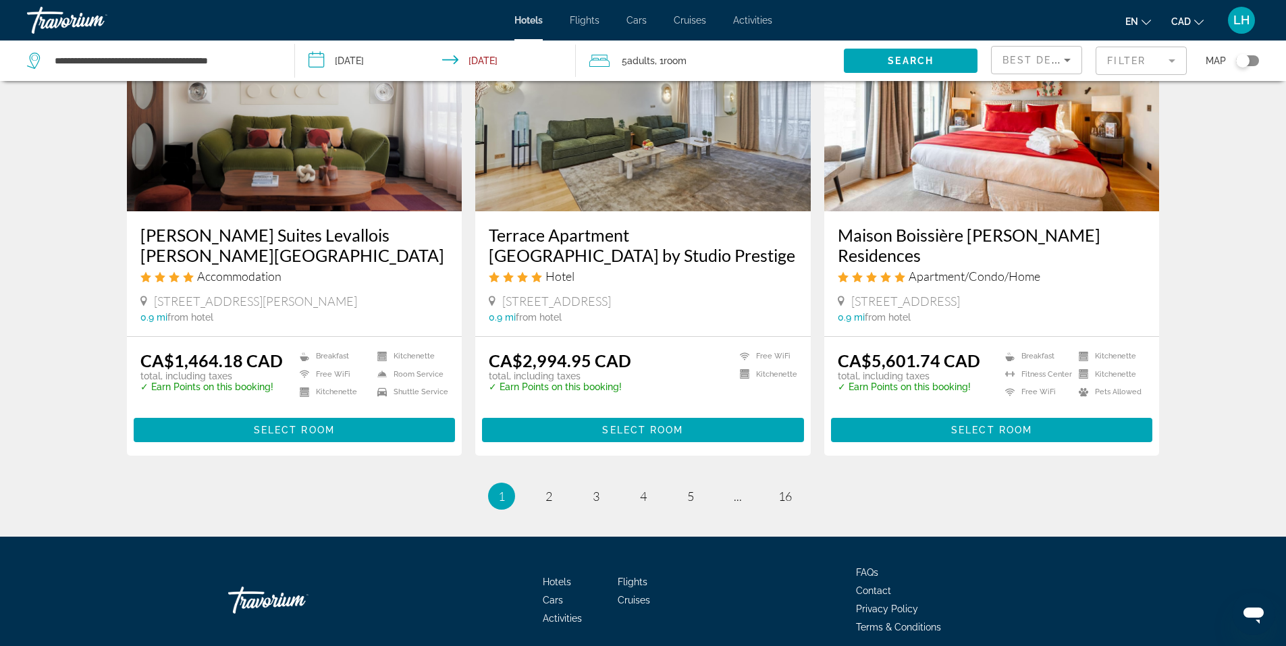
scroll to position [1688, 0]
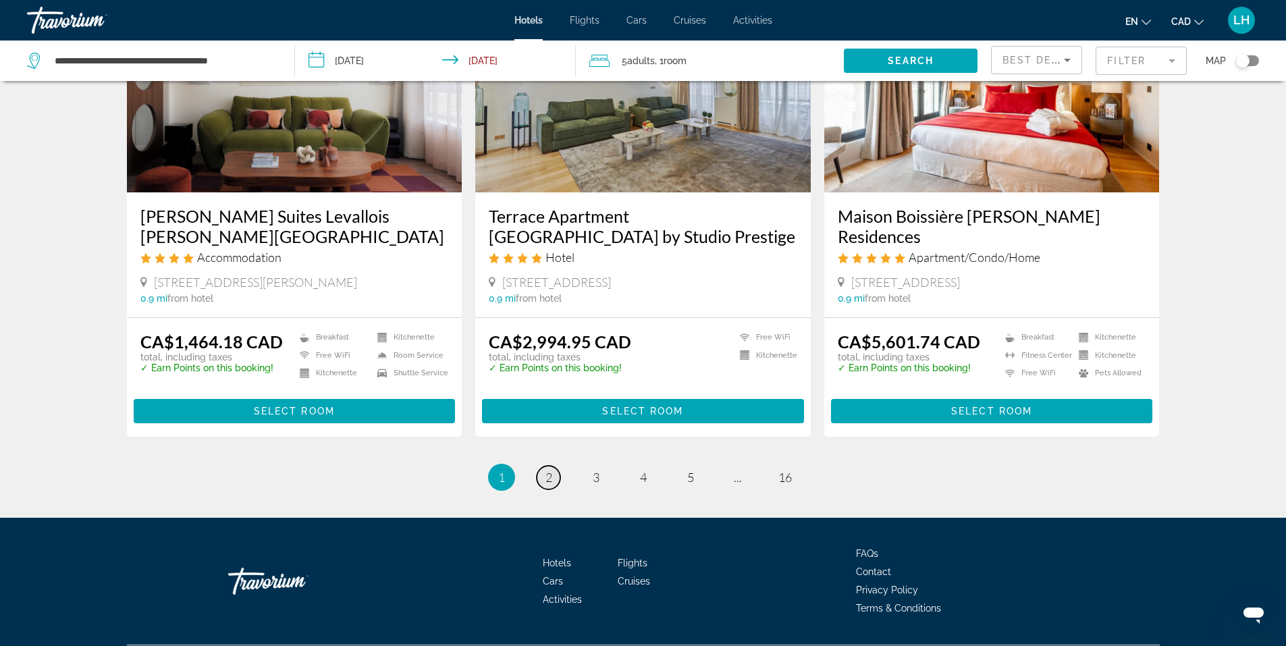
click at [550, 470] on span "2" at bounding box center [548, 477] width 7 height 15
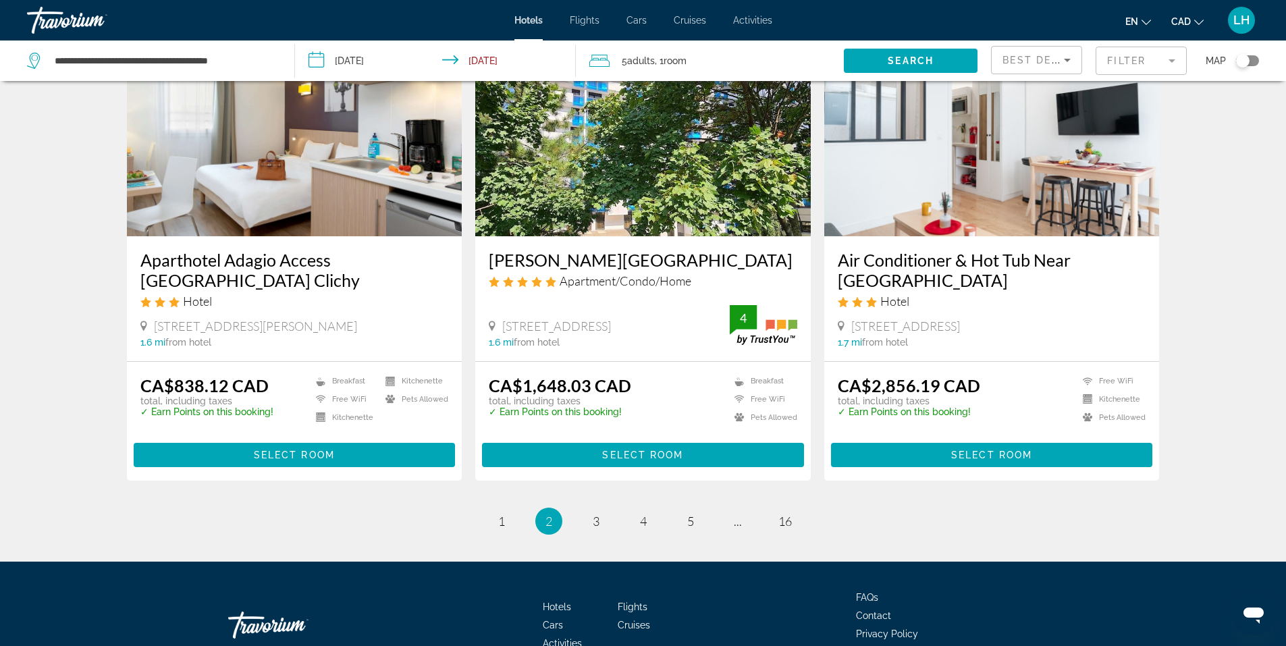
scroll to position [1620, 0]
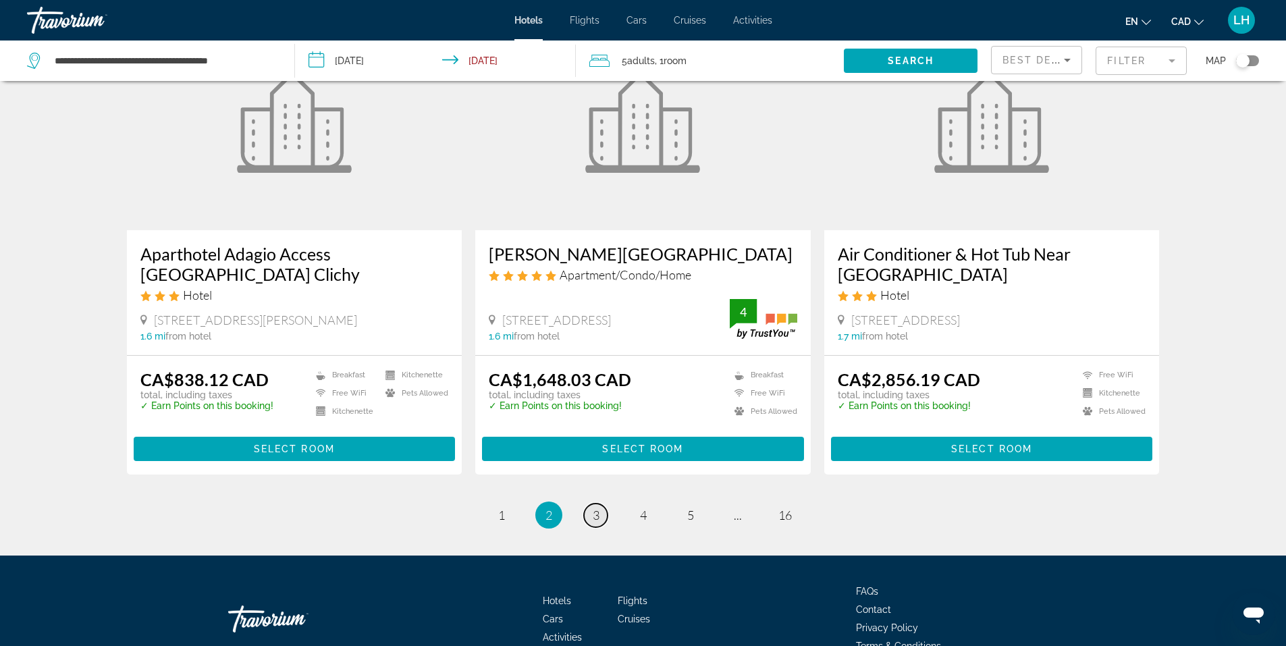
click at [599, 508] on span "3" at bounding box center [596, 515] width 7 height 15
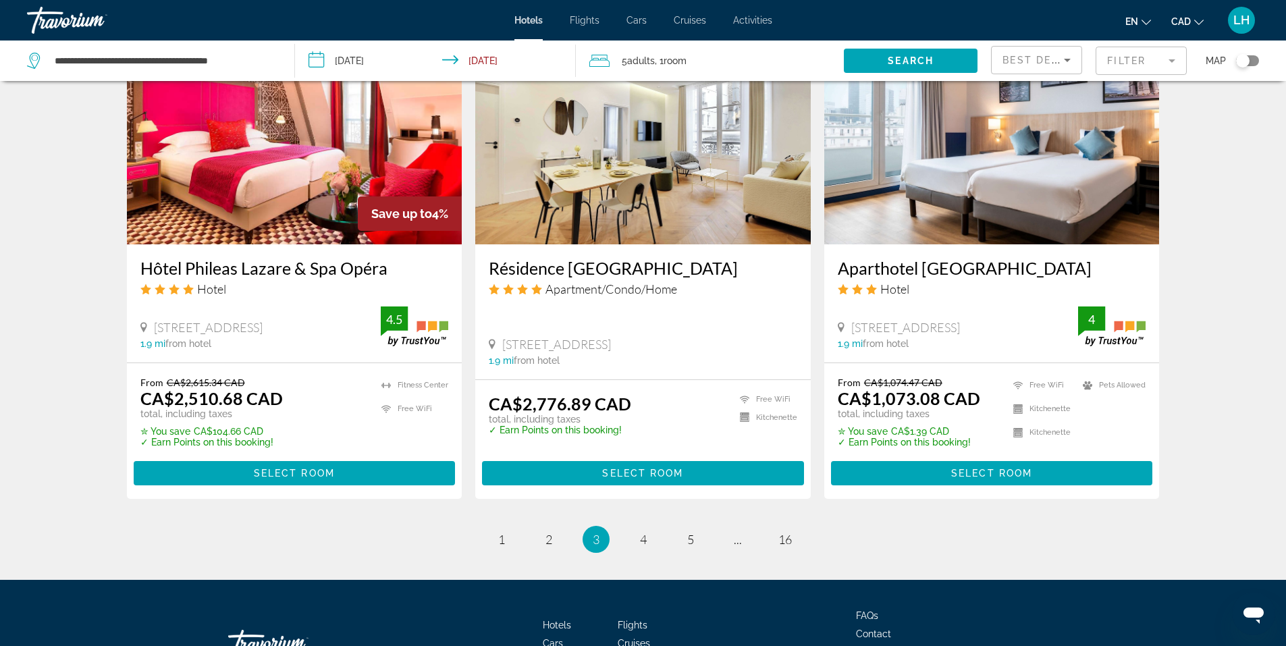
scroll to position [1418, 0]
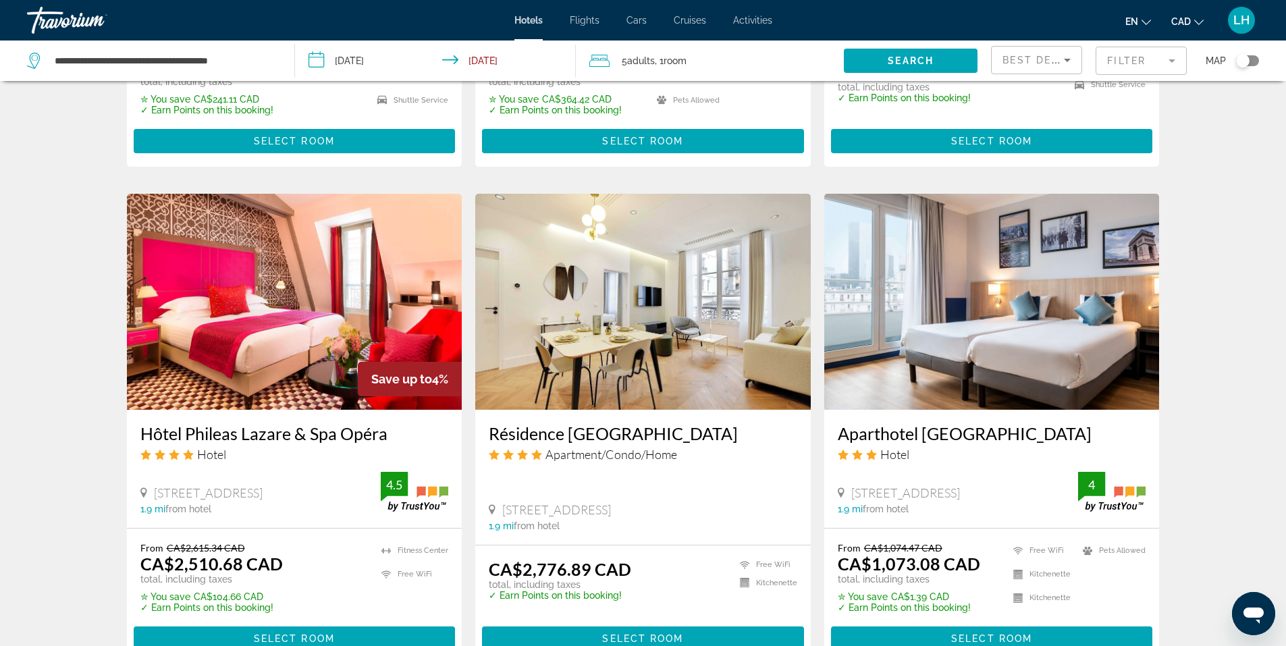
click at [1012, 296] on img "Main content" at bounding box center [992, 302] width 336 height 216
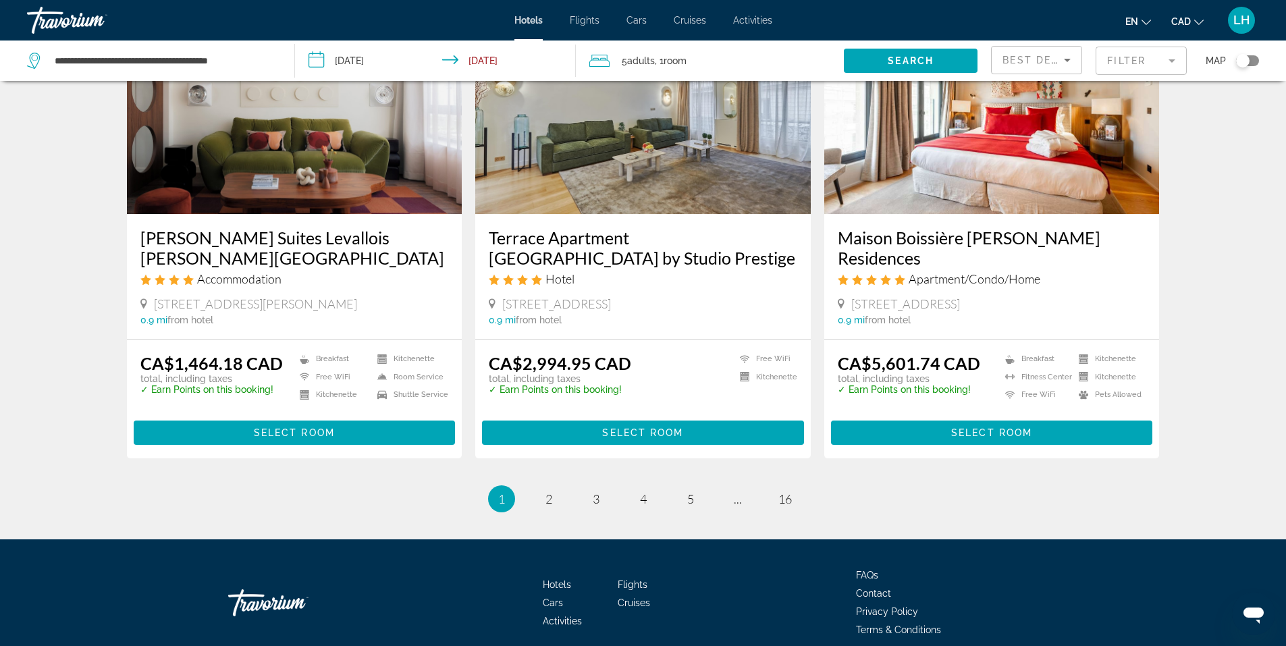
scroll to position [1688, 0]
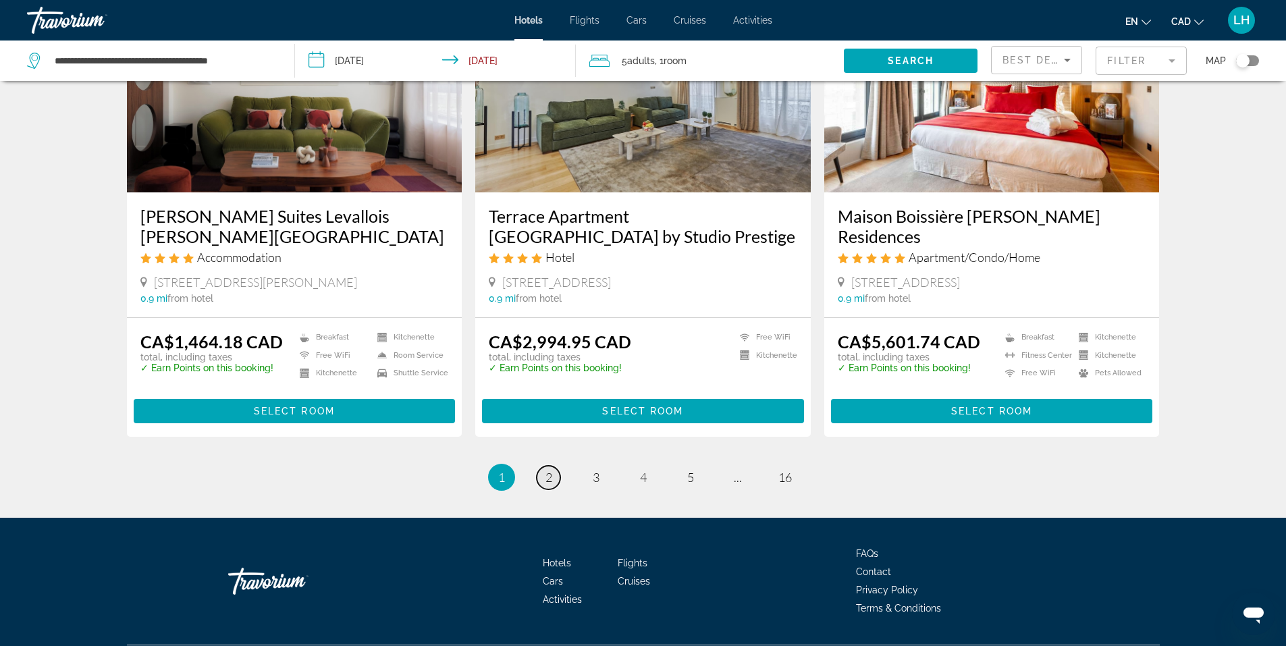
click at [547, 470] on span "2" at bounding box center [548, 477] width 7 height 15
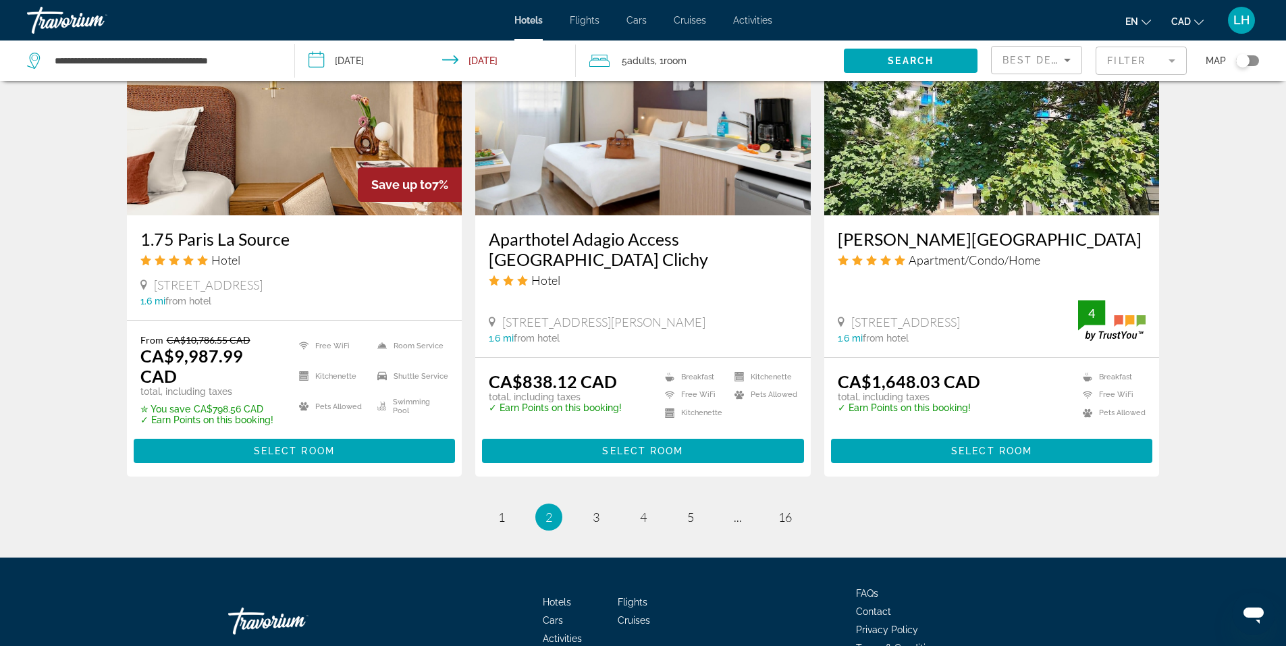
scroll to position [1679, 0]
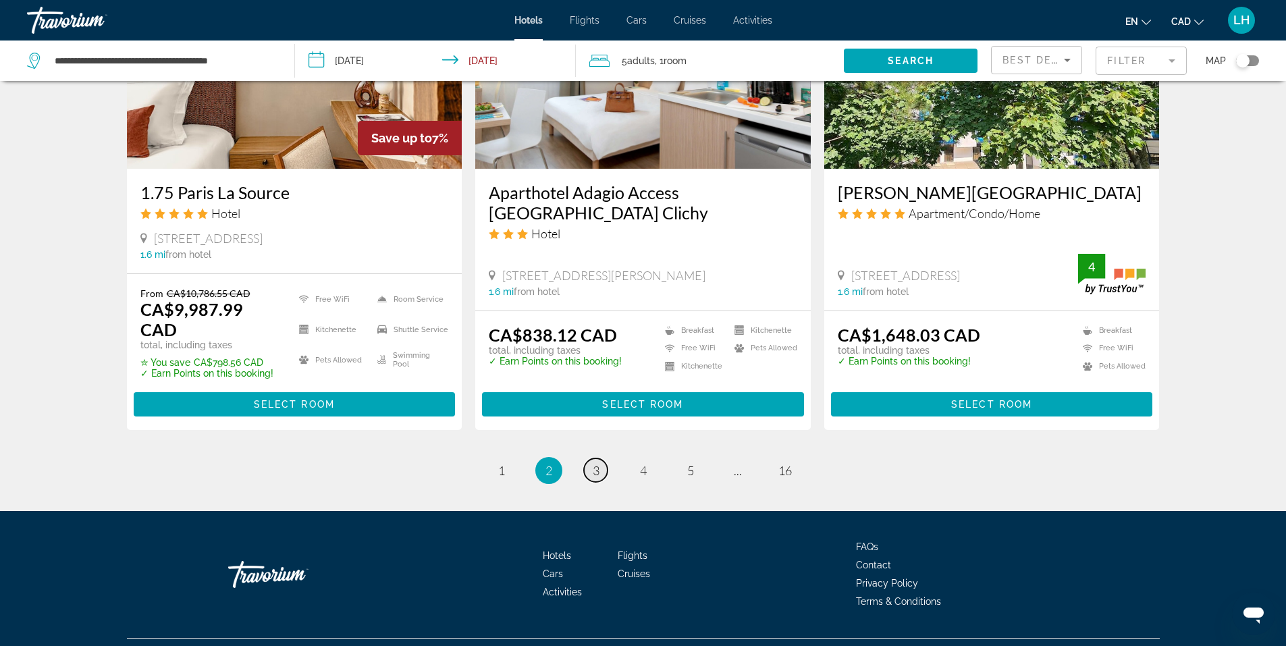
click at [595, 463] on span "3" at bounding box center [596, 470] width 7 height 15
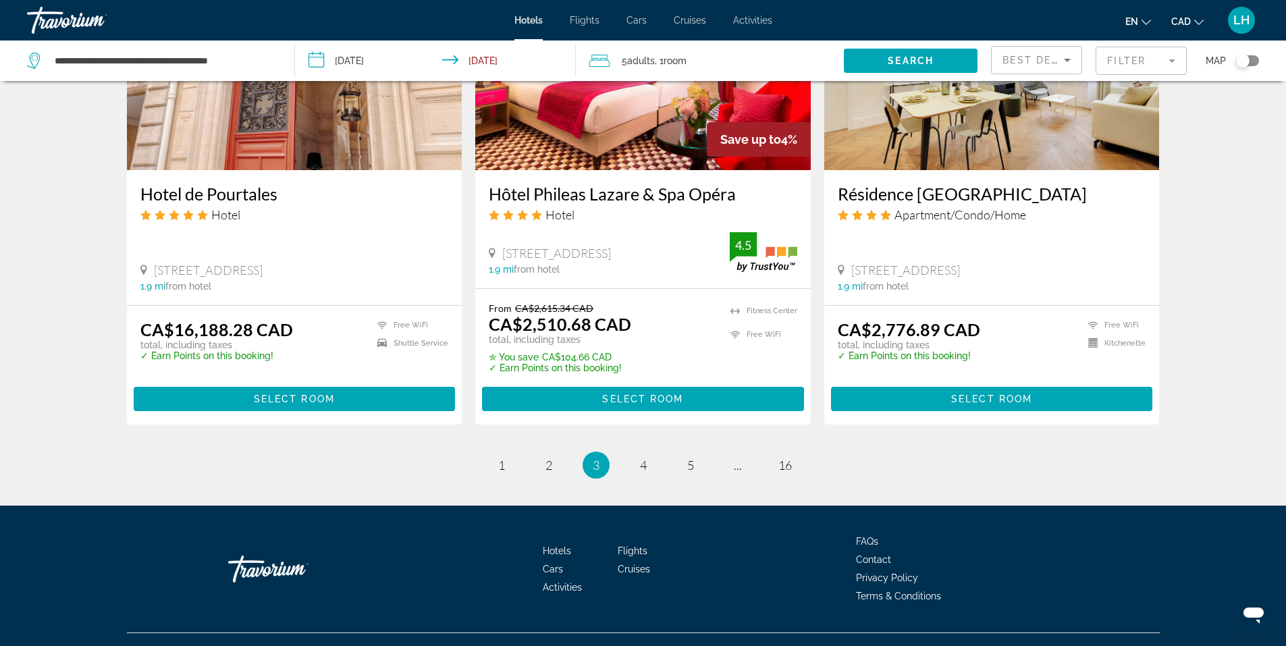
scroll to position [1676, 0]
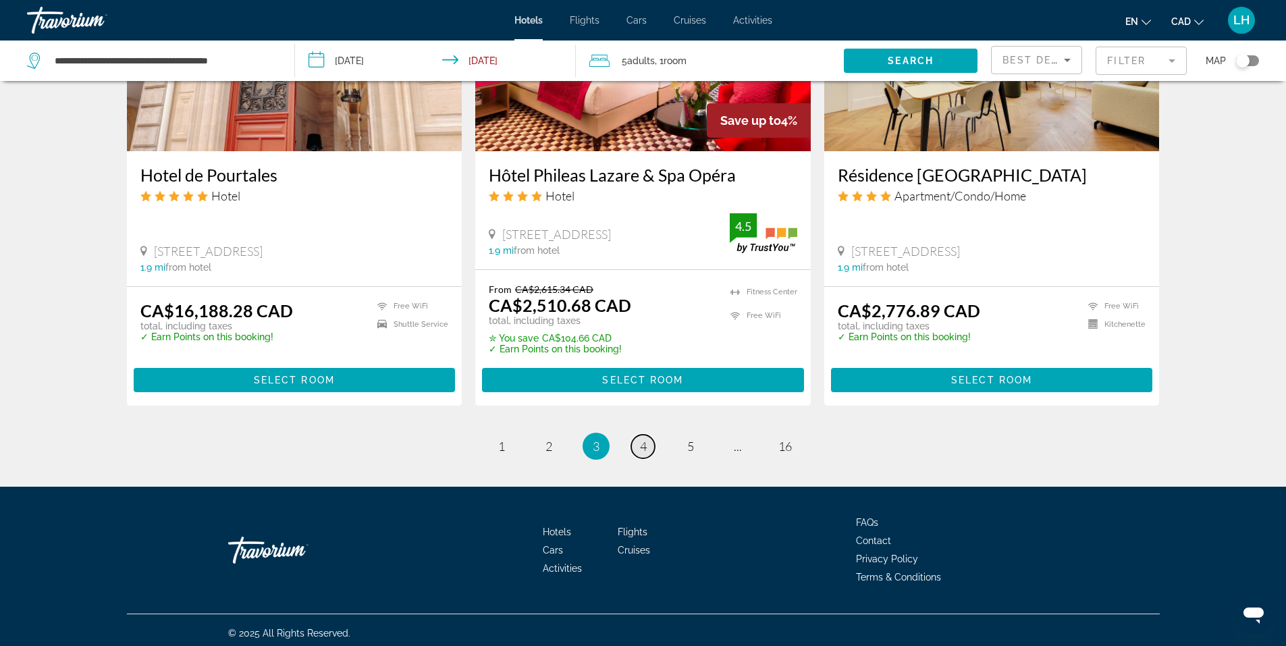
click at [642, 442] on span "4" at bounding box center [643, 446] width 7 height 15
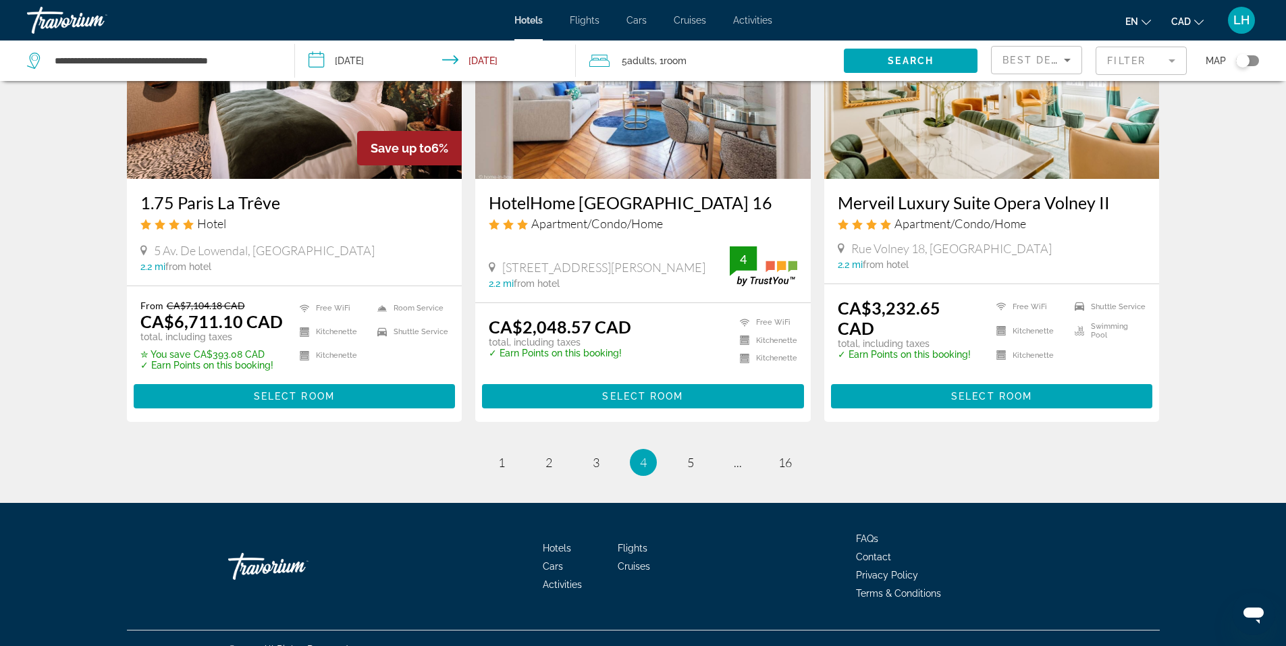
scroll to position [1682, 0]
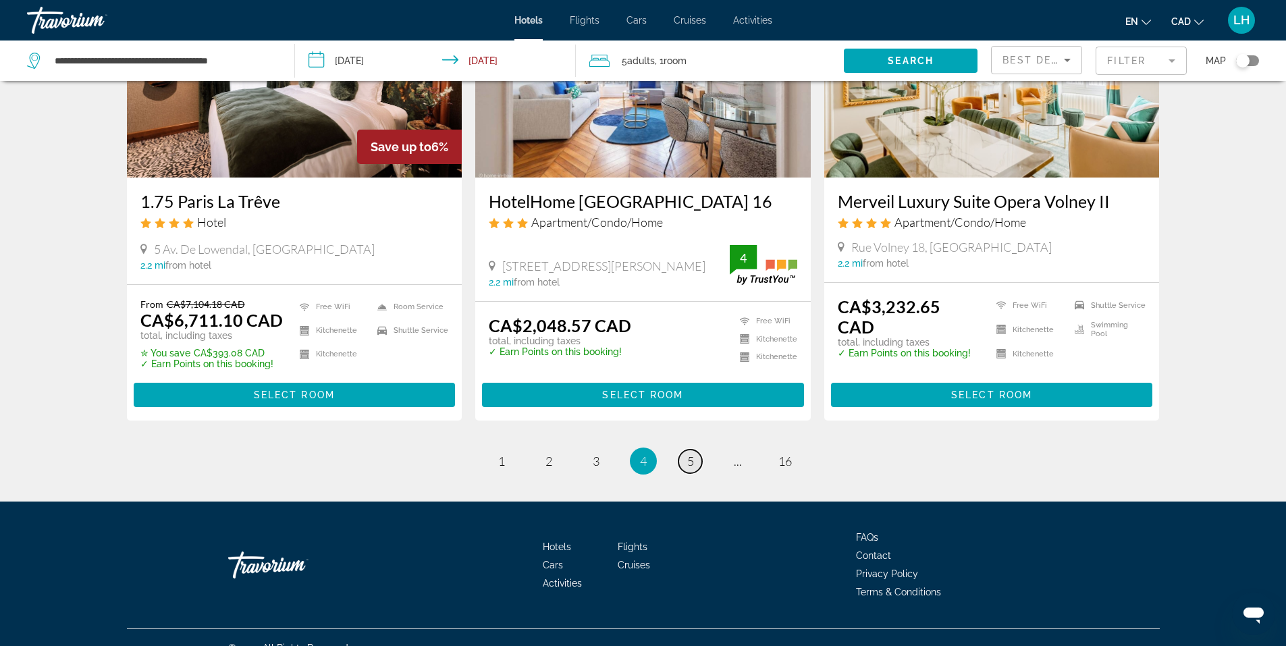
click at [694, 450] on link "page 5" at bounding box center [690, 462] width 24 height 24
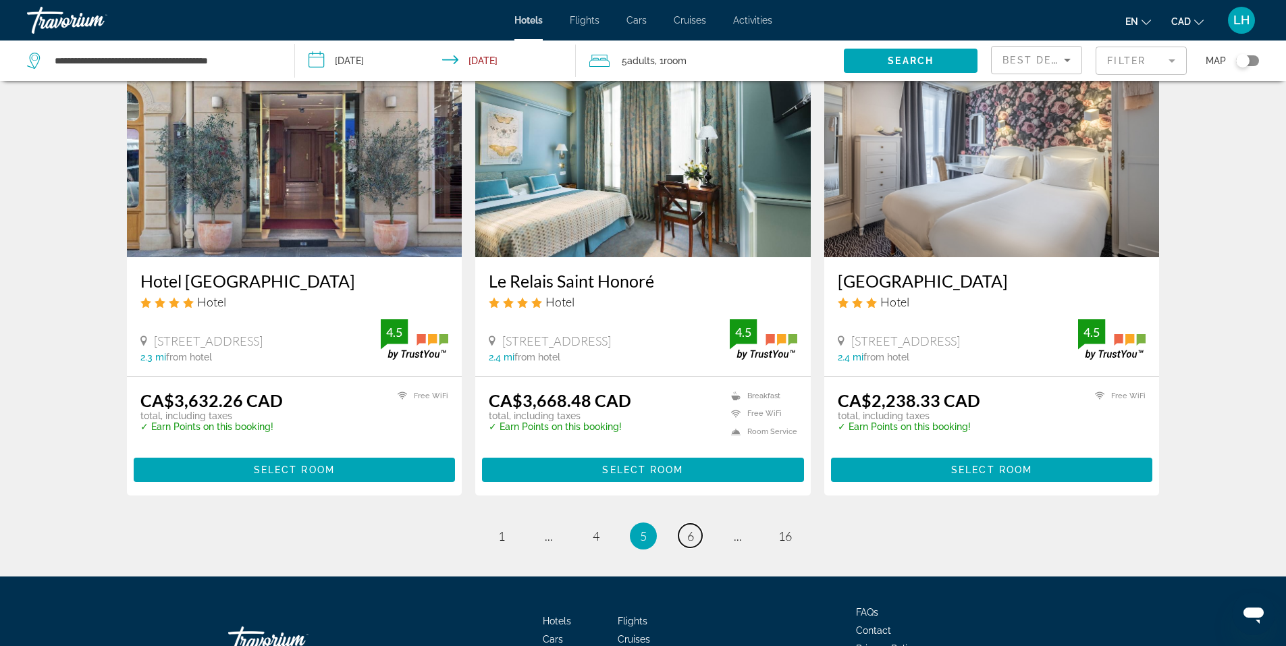
scroll to position [1665, 0]
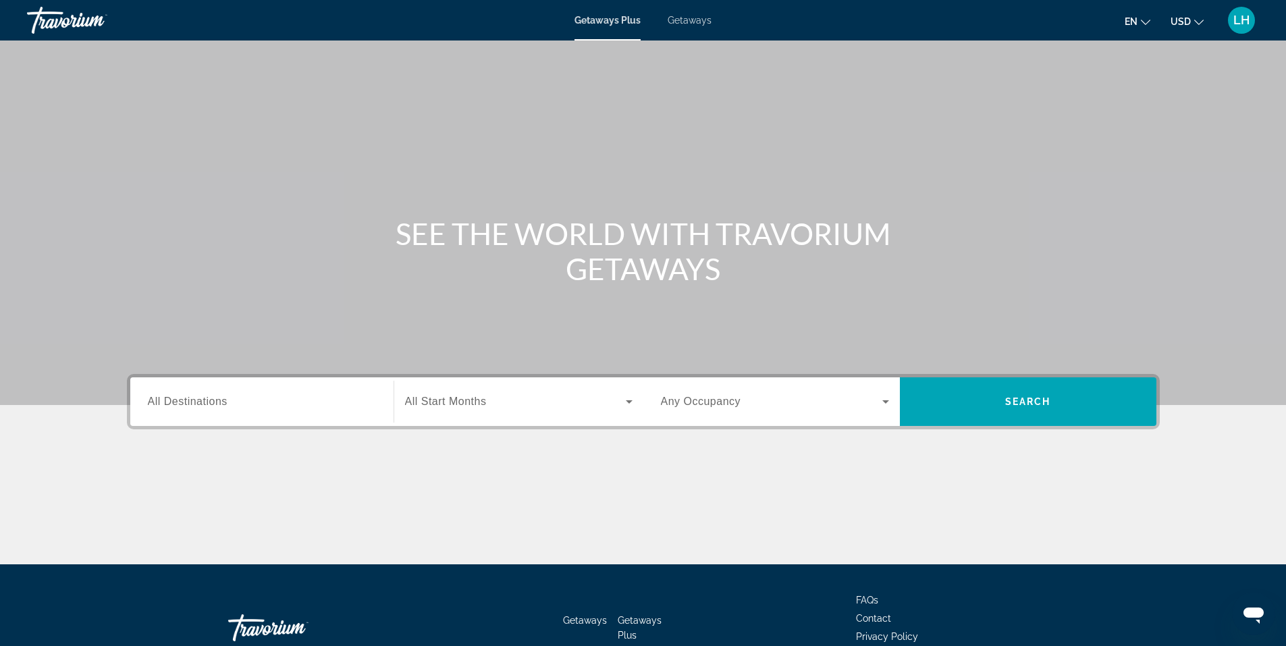
click at [184, 401] on span "All Destinations" at bounding box center [188, 401] width 80 height 11
click at [184, 401] on input "Destination All Destinations" at bounding box center [262, 402] width 228 height 16
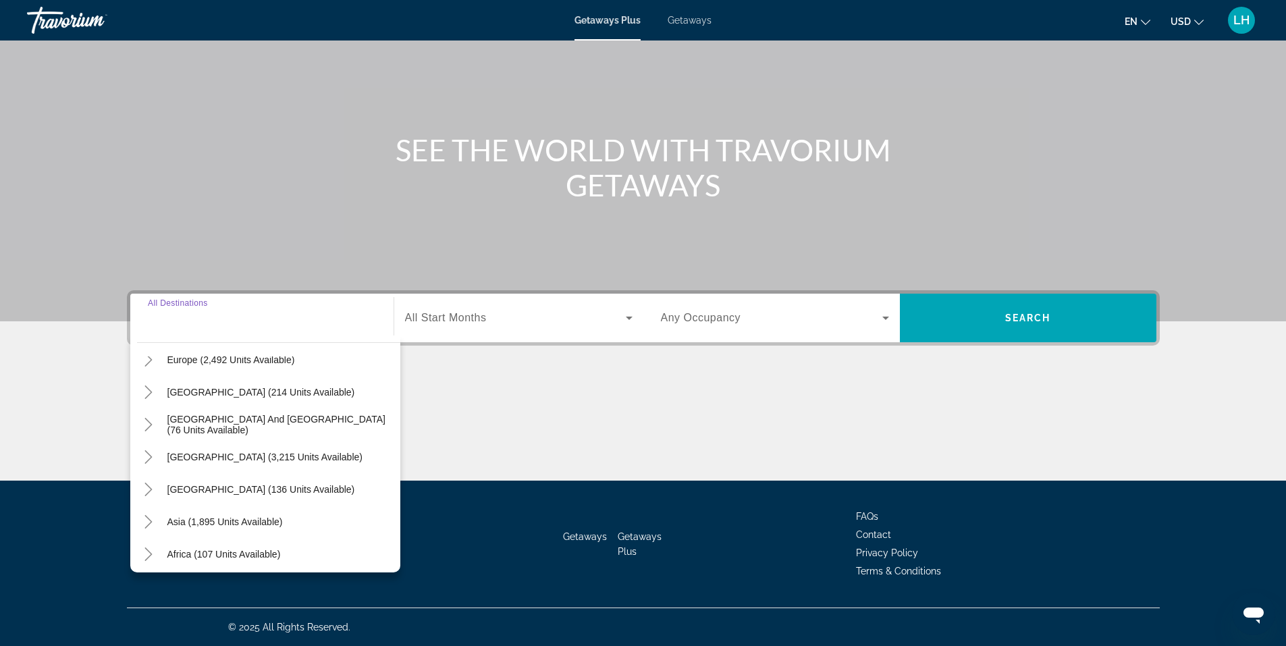
scroll to position [151, 0]
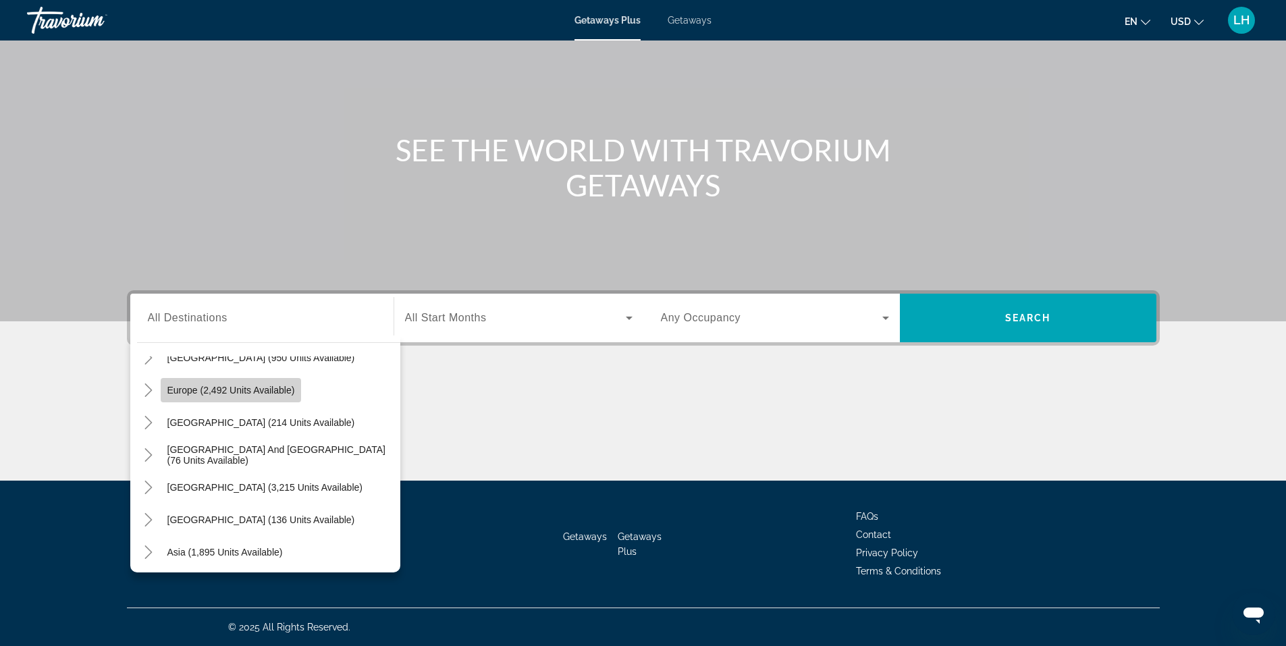
click at [194, 385] on span "Europe (2,492 units available)" at bounding box center [231, 390] width 128 height 11
type input "**********"
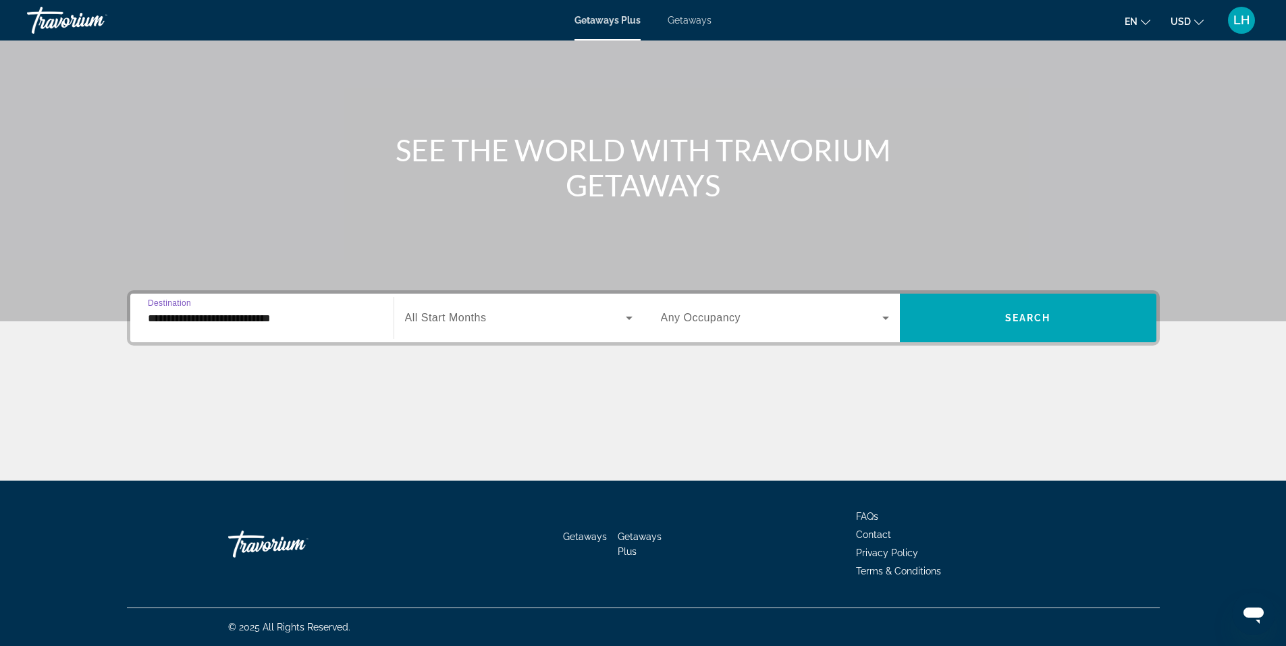
click at [222, 320] on input "**********" at bounding box center [262, 319] width 228 height 16
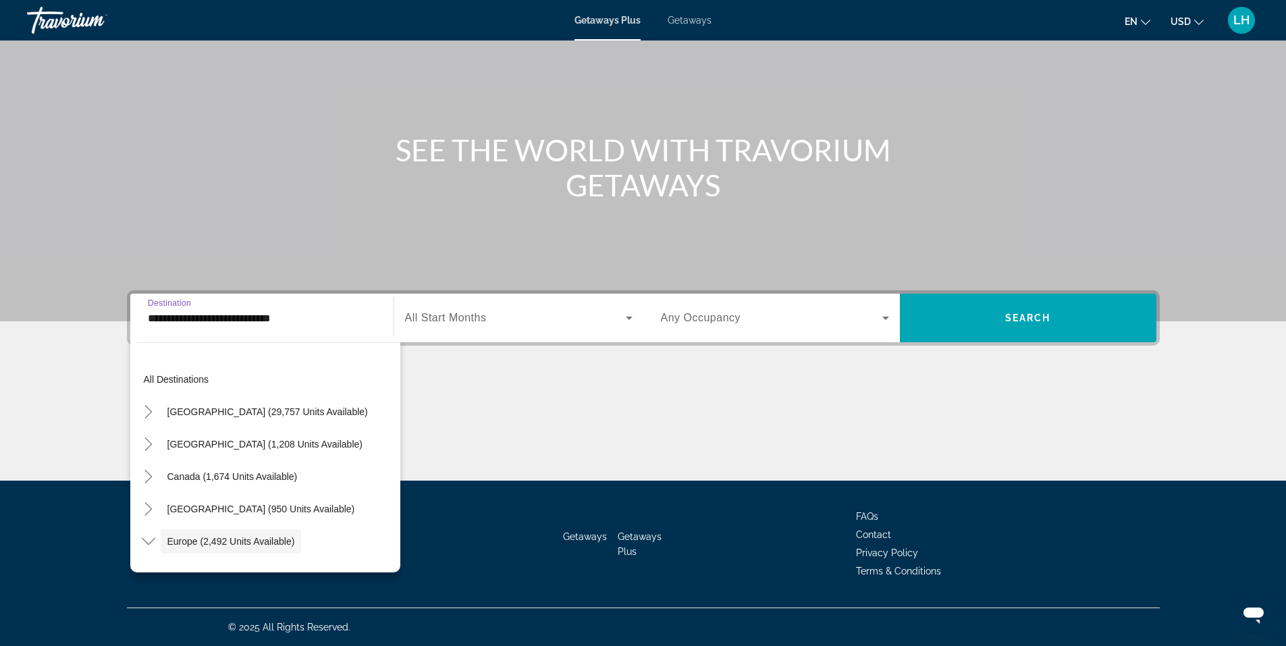
scroll to position [80, 0]
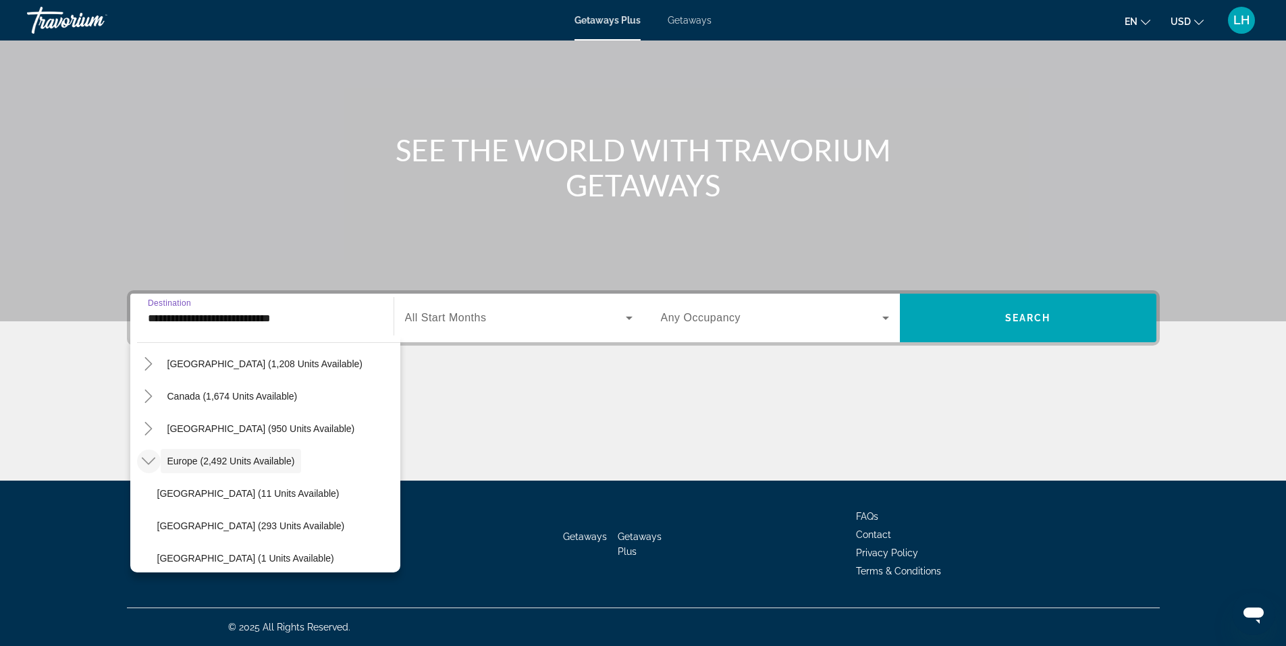
click at [149, 461] on icon "Toggle Europe (2,492 units available)" at bounding box center [149, 461] width 14 height 14
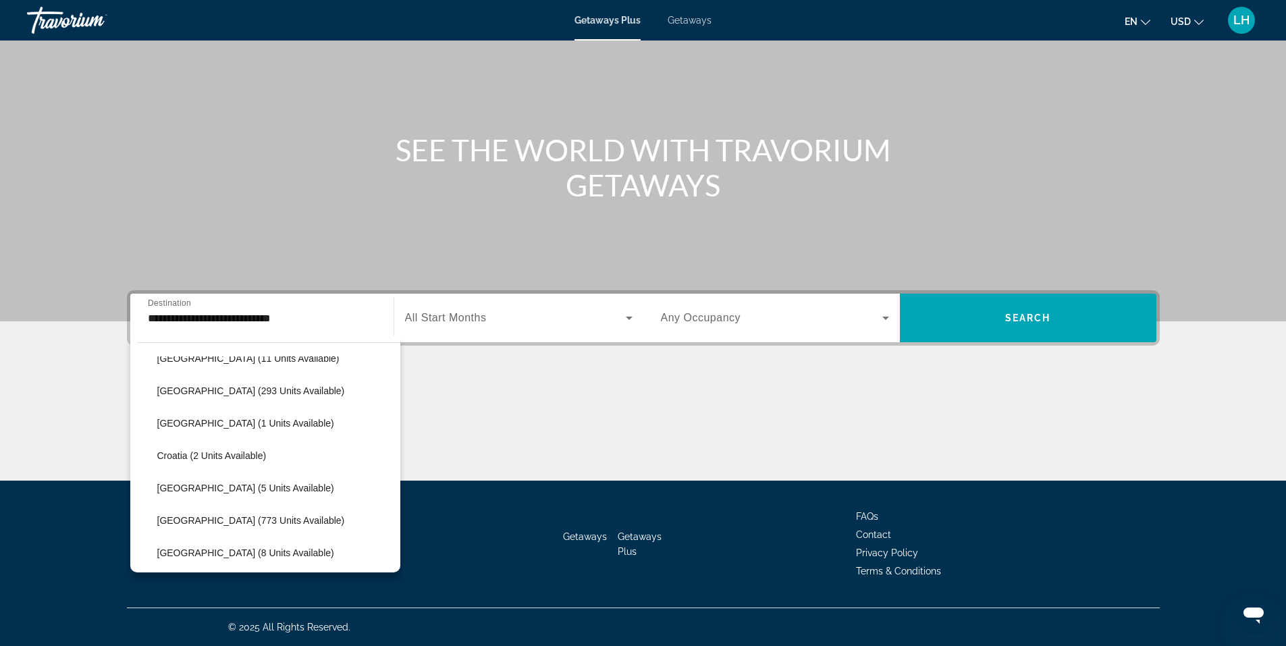
scroll to position [148, 0]
